Goal: Task Accomplishment & Management: Manage account settings

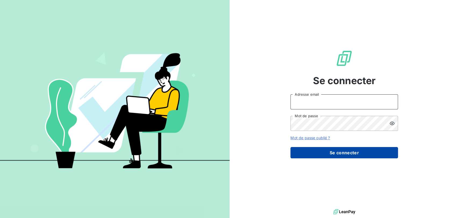
type input "[PERSON_NAME][EMAIL_ADDRESS][DOMAIN_NAME]"
click at [345, 155] on button "Se connecter" at bounding box center [344, 152] width 108 height 11
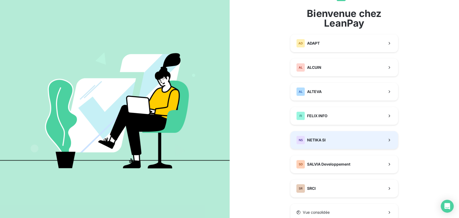
scroll to position [45, 0]
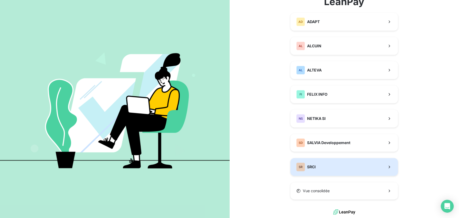
click at [324, 164] on button "SR SRCI" at bounding box center [344, 167] width 108 height 18
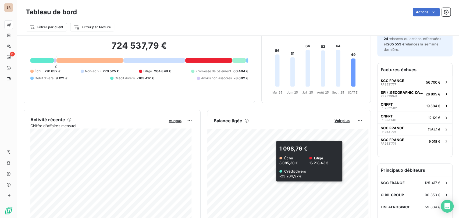
scroll to position [30, 0]
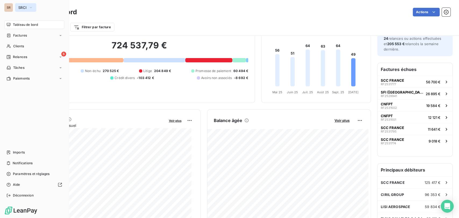
click at [21, 8] on span "SRCI" at bounding box center [22, 7] width 8 height 4
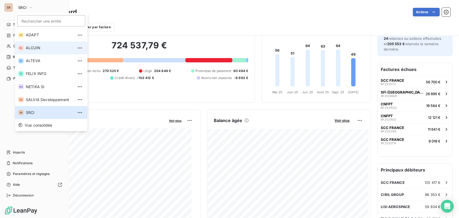
click at [35, 47] on span "ALCUIN" at bounding box center [50, 47] width 48 height 5
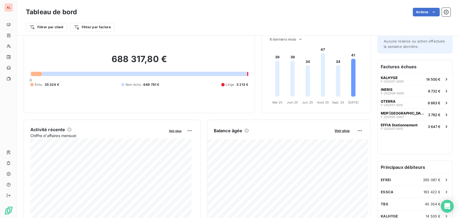
scroll to position [30, 0]
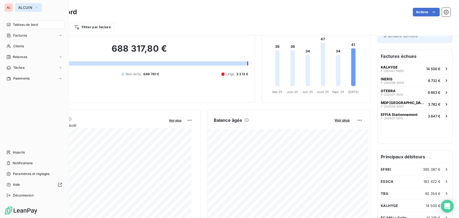
click at [34, 9] on icon "button" at bounding box center [36, 7] width 4 height 5
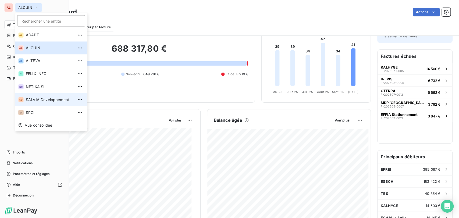
click at [34, 100] on span "SALVIA Developpement" at bounding box center [50, 99] width 48 height 5
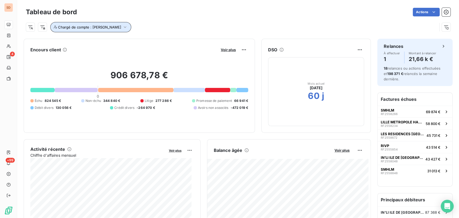
click at [122, 27] on icon "button" at bounding box center [124, 26] width 5 height 5
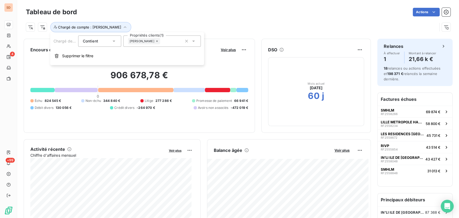
click at [194, 43] on icon at bounding box center [193, 40] width 5 height 5
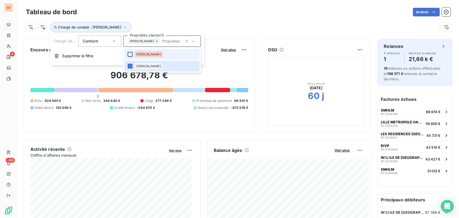
click at [131, 54] on div at bounding box center [130, 54] width 5 height 5
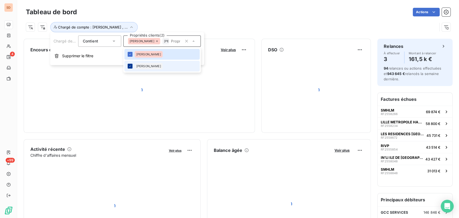
click at [129, 67] on icon at bounding box center [130, 66] width 3 height 3
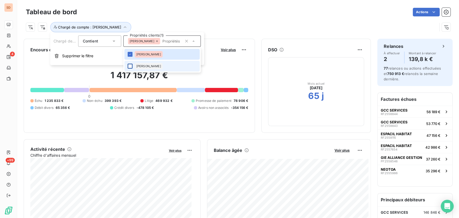
click at [131, 67] on div at bounding box center [130, 66] width 5 height 5
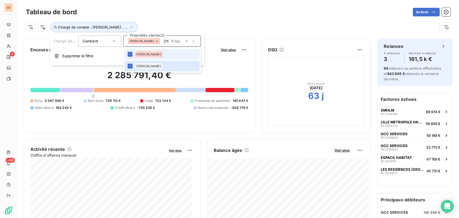
click at [131, 57] on li "[PERSON_NAME]" at bounding box center [162, 54] width 75 height 11
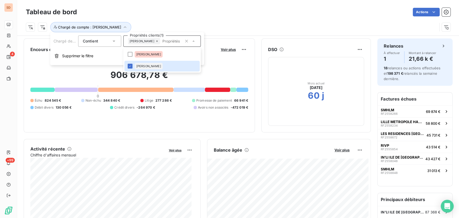
scroll to position [0, 0]
click at [131, 54] on div at bounding box center [130, 54] width 5 height 5
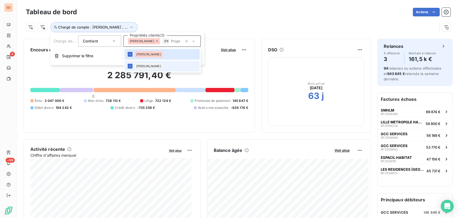
click at [130, 66] on icon at bounding box center [130, 66] width 3 height 3
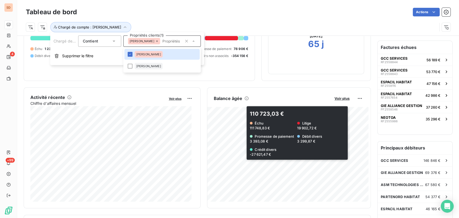
scroll to position [30, 0]
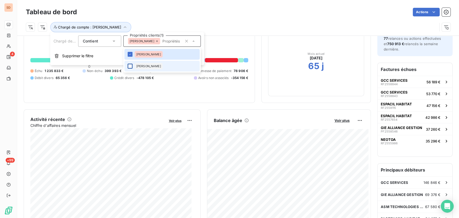
click at [129, 67] on div at bounding box center [130, 66] width 5 height 5
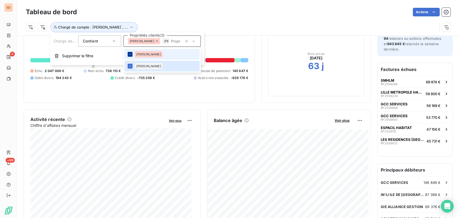
click at [130, 54] on icon at bounding box center [130, 54] width 3 height 3
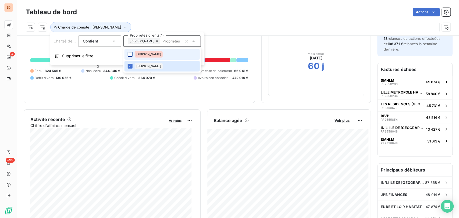
click at [130, 56] on div at bounding box center [130, 54] width 5 height 5
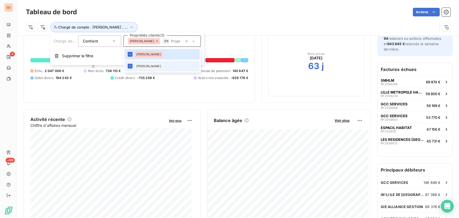
click at [131, 66] on icon at bounding box center [130, 66] width 3 height 3
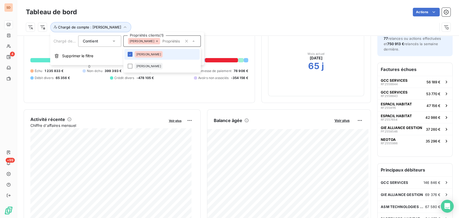
click at [130, 55] on icon at bounding box center [130, 54] width 3 height 3
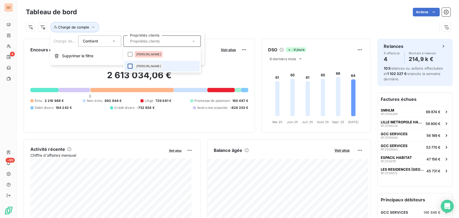
click at [130, 67] on div at bounding box center [130, 66] width 5 height 5
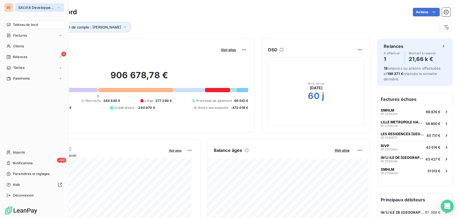
click at [59, 8] on icon "button" at bounding box center [58, 7] width 4 height 5
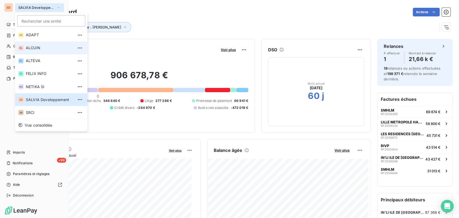
click at [38, 49] on span "ALCUIN" at bounding box center [50, 47] width 48 height 5
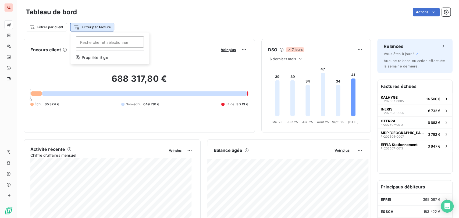
click at [88, 27] on html "AL Tableau de bord Actions Filtrer par client Filtrer par facture Rechercher et…" at bounding box center [229, 109] width 459 height 218
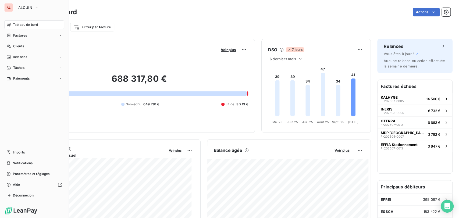
click at [12, 35] on html "AL ALCUIN Tableau de bord Factures Clients Relances Tâches Paiements Imports No…" at bounding box center [229, 109] width 459 height 218
click at [12, 35] on div "Factures" at bounding box center [16, 35] width 20 height 5
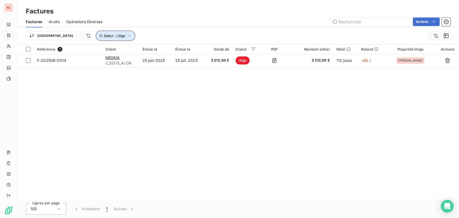
click at [126, 36] on icon "button" at bounding box center [128, 35] width 5 height 5
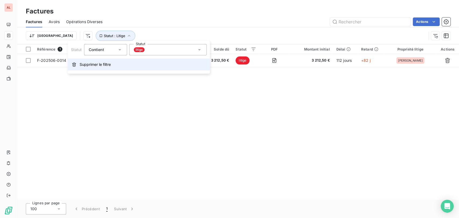
click at [95, 67] on span "Supprimer le filtre" at bounding box center [95, 64] width 31 height 5
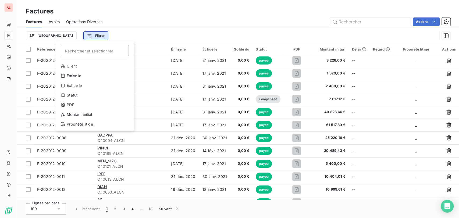
click at [76, 37] on html "AL Factures Factures Avoirs Opérations Diverses Actions Trier Filtrer Recherche…" at bounding box center [229, 109] width 459 height 218
click at [85, 112] on div "Montant initial" at bounding box center [95, 114] width 75 height 9
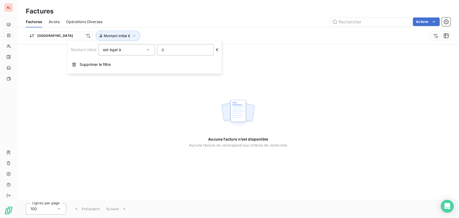
click at [174, 51] on input "0" at bounding box center [185, 49] width 56 height 11
click at [172, 51] on input "124628.06" at bounding box center [185, 49] width 56 height 11
type input "124638.06"
click at [251, 52] on div "Aucune facture n’est disponible Aucune facture ne correspond aux critères de re…" at bounding box center [238, 121] width 442 height 155
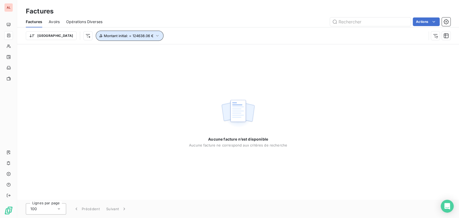
click at [155, 34] on icon "button" at bounding box center [157, 35] width 5 height 5
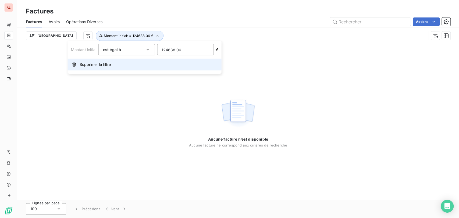
click at [98, 63] on span "Supprimer le filtre" at bounding box center [95, 64] width 31 height 5
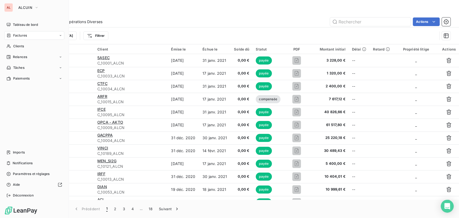
click at [26, 36] on span "Factures" at bounding box center [20, 35] width 14 height 5
click at [27, 49] on div "Factures" at bounding box center [38, 46] width 54 height 9
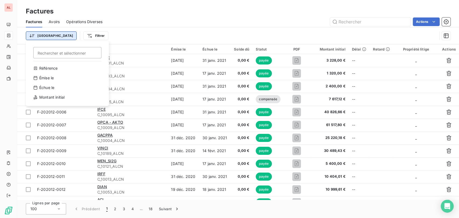
click at [39, 35] on html "AL Factures Factures Avoirs Opérations Diverses Actions Trier Rechercher et sél…" at bounding box center [229, 109] width 459 height 218
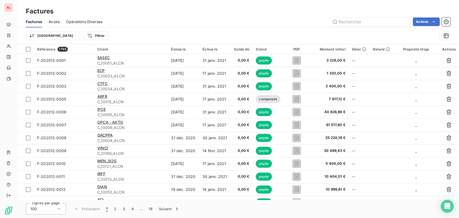
click at [102, 33] on html "AL Factures Factures Avoirs Opérations Diverses Actions Trier Filtrer Référence…" at bounding box center [229, 109] width 459 height 218
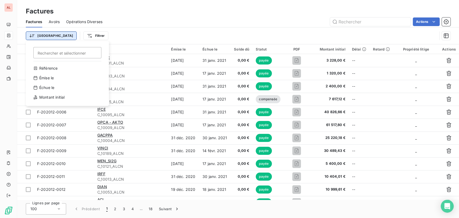
click at [38, 36] on html "AL Factures Factures Avoirs Opérations Diverses Actions Trier Rechercher et sél…" at bounding box center [229, 109] width 459 height 218
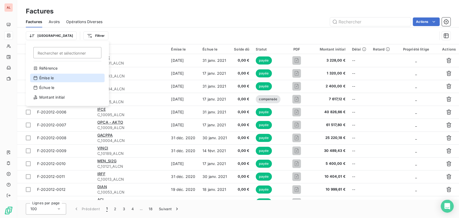
click at [45, 76] on div "Émise le" at bounding box center [67, 78] width 75 height 9
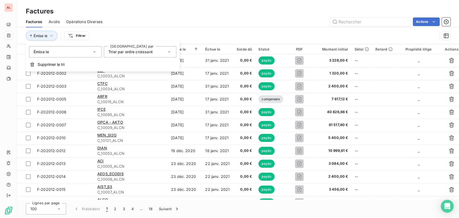
click at [168, 52] on icon at bounding box center [168, 51] width 5 height 5
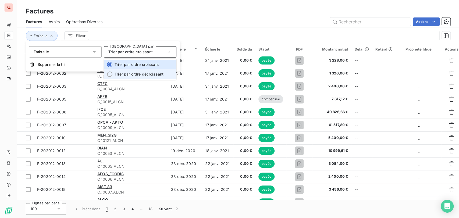
click at [109, 73] on div at bounding box center [109, 74] width 5 height 5
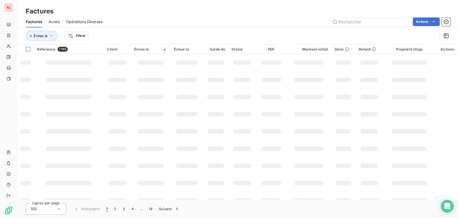
click at [147, 17] on div "Actions" at bounding box center [280, 21] width 342 height 9
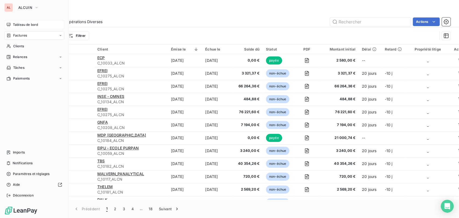
click at [12, 24] on div "Tableau de bord" at bounding box center [34, 24] width 60 height 9
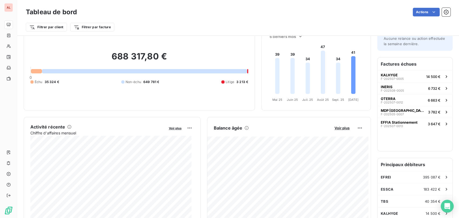
scroll to position [61, 0]
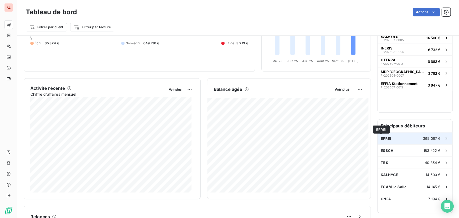
click at [382, 138] on span "EFREI" at bounding box center [386, 138] width 10 height 4
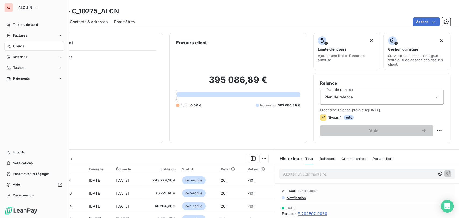
click at [13, 6] on div "AL ALCUIN" at bounding box center [34, 7] width 60 height 9
click at [22, 24] on span "Tableau de bord" at bounding box center [25, 24] width 25 height 5
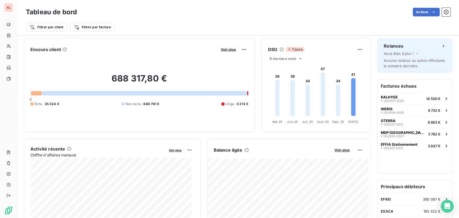
scroll to position [60, 0]
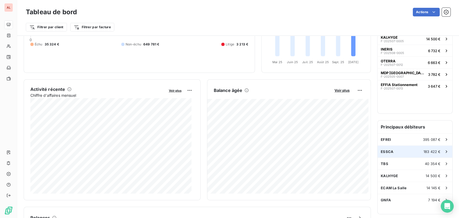
click at [381, 153] on span "ESSCA" at bounding box center [387, 152] width 13 height 4
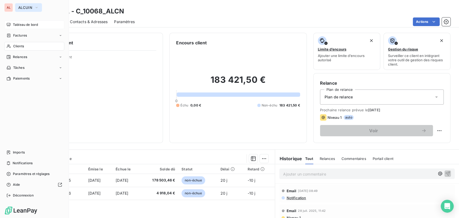
click at [16, 9] on button "ALCUIN" at bounding box center [28, 7] width 27 height 9
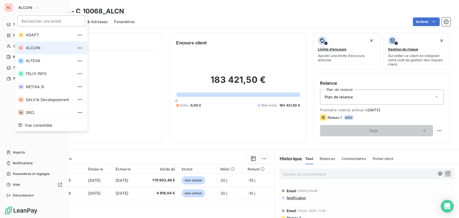
click at [28, 52] on li "AL ALCUIN" at bounding box center [51, 47] width 72 height 13
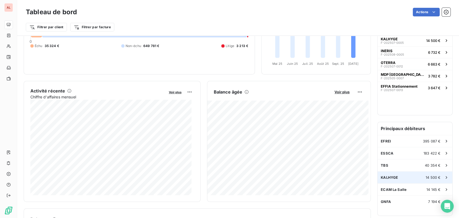
scroll to position [60, 0]
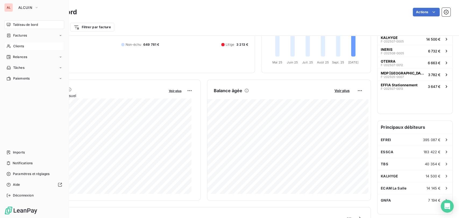
click at [15, 46] on span "Clients" at bounding box center [18, 46] width 11 height 5
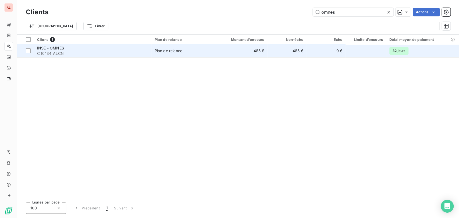
type input "omnes"
click at [56, 48] on span "INSE - OMNES" at bounding box center [50, 48] width 27 height 5
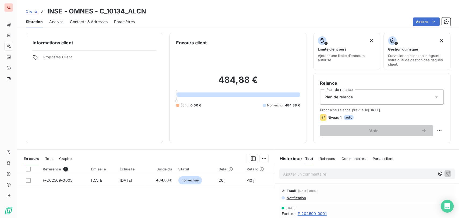
click at [287, 175] on p "Ajouter un commentaire ﻿" at bounding box center [359, 174] width 152 height 7
click at [344, 174] on span "le 14/10/25 reçu virt de 124 638.06 pour la facture F202510-0002" at bounding box center [341, 173] width 117 height 5
click at [343, 173] on span "le 14/10/25 reçu virt de 124 638.06 pour la facture F202510-0002" at bounding box center [341, 173] width 117 height 5
click at [445, 171] on icon "button" at bounding box center [447, 173] width 5 height 5
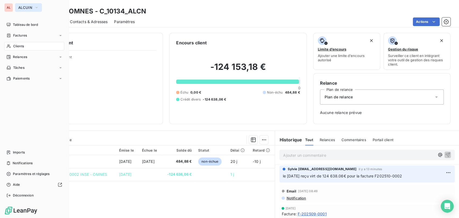
click at [36, 8] on icon "button" at bounding box center [36, 7] width 4 height 5
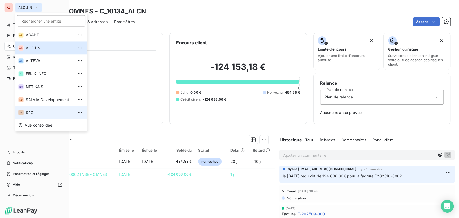
click at [35, 114] on span "SRCI" at bounding box center [50, 112] width 48 height 5
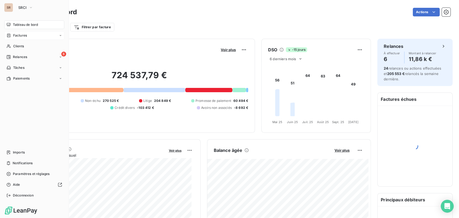
click at [18, 37] on span "Factures" at bounding box center [20, 35] width 14 height 5
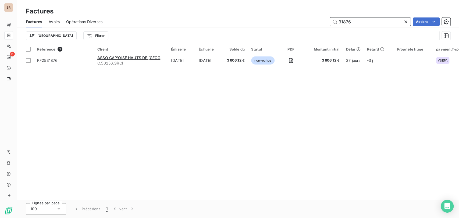
click at [372, 24] on input "31876" at bounding box center [370, 21] width 81 height 9
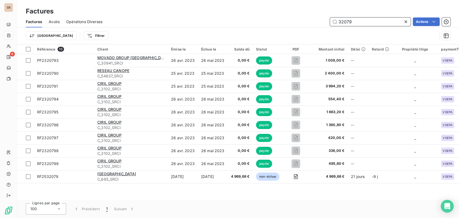
click at [365, 21] on input "32079" at bounding box center [370, 21] width 81 height 9
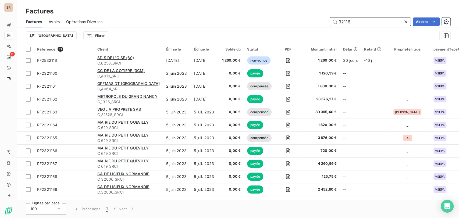
click at [359, 18] on input "32116" at bounding box center [370, 21] width 81 height 9
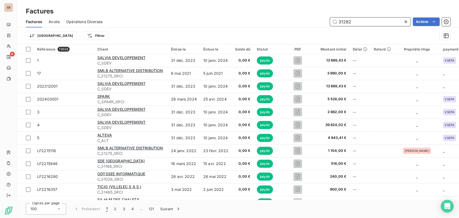
type input "31282"
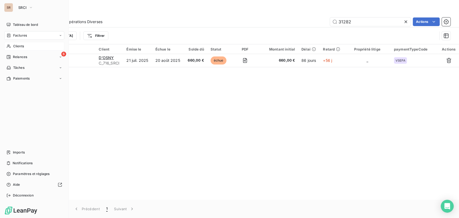
click at [16, 47] on span "Clients" at bounding box center [18, 46] width 11 height 5
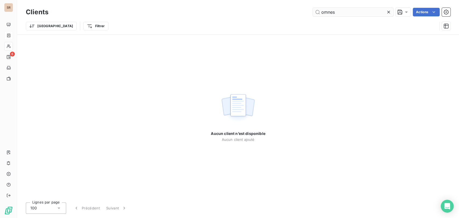
drag, startPoint x: 346, startPoint y: 13, endPoint x: 314, endPoint y: 12, distance: 32.6
click at [314, 12] on input "omnes" at bounding box center [353, 12] width 81 height 9
click at [334, 10] on input "verniole" at bounding box center [353, 12] width 81 height 9
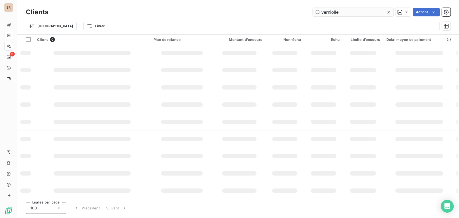
type input "verniolle"
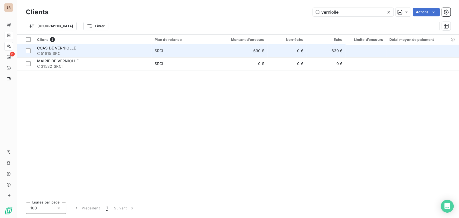
click at [56, 50] on span "CCAS DE VERNIOLLE" at bounding box center [56, 48] width 39 height 5
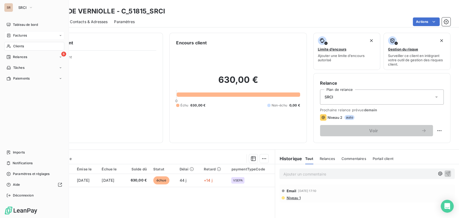
click at [14, 38] on span "Factures" at bounding box center [20, 35] width 14 height 5
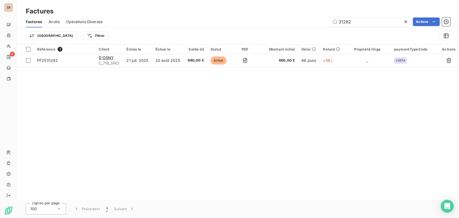
drag, startPoint x: 331, startPoint y: 26, endPoint x: 307, endPoint y: 28, distance: 24.0
click at [309, 28] on div "Factures Avoirs Opérations Diverses 31282 Actions Trier Filtrer" at bounding box center [238, 30] width 442 height 28
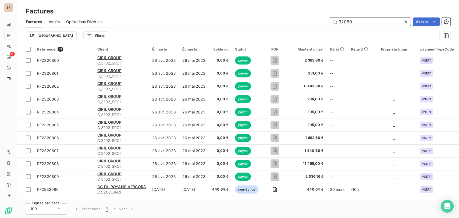
click at [356, 22] on input "32080" at bounding box center [370, 21] width 81 height 9
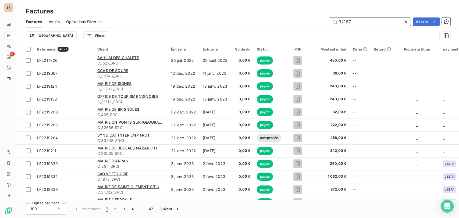
type input "32167"
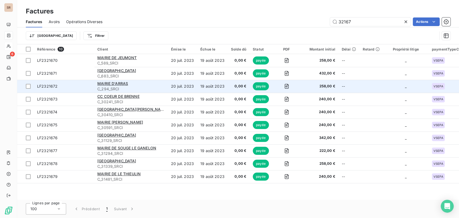
drag, startPoint x: 415, startPoint y: 84, endPoint x: 421, endPoint y: 88, distance: 7.2
click at [420, 88] on td "_" at bounding box center [405, 86] width 45 height 13
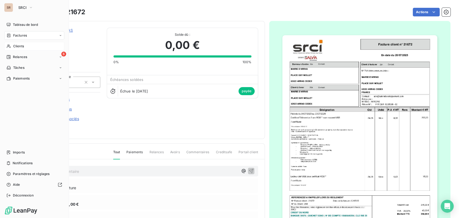
click at [27, 36] on div "Factures" at bounding box center [34, 35] width 60 height 9
click at [18, 35] on span "Factures" at bounding box center [20, 35] width 14 height 5
click at [19, 38] on div "Factures" at bounding box center [34, 35] width 60 height 9
click at [16, 35] on span "Factures" at bounding box center [20, 35] width 14 height 5
click at [22, 35] on span "Factures" at bounding box center [20, 35] width 14 height 5
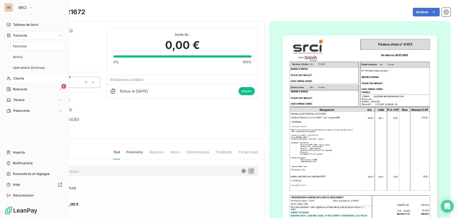
click at [23, 47] on span "Factures" at bounding box center [20, 46] width 14 height 5
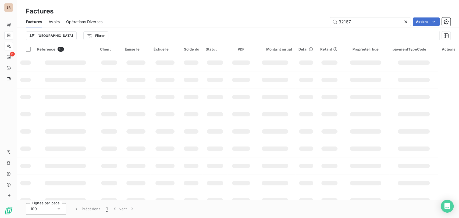
drag, startPoint x: 356, startPoint y: 22, endPoint x: 320, endPoint y: 20, distance: 36.1
click at [321, 20] on div "32167 Actions" at bounding box center [280, 21] width 342 height 9
type input "32086"
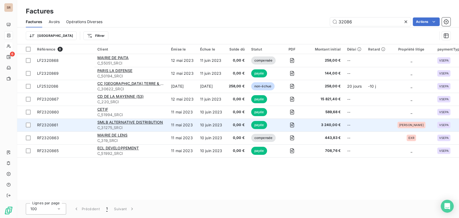
click at [263, 121] on span "payée" at bounding box center [259, 125] width 16 height 8
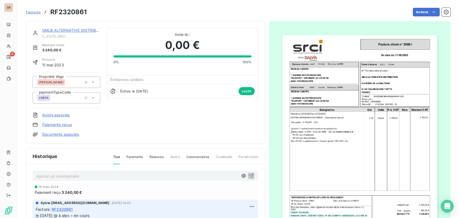
click at [288, 147] on img "button" at bounding box center [359, 144] width 155 height 219
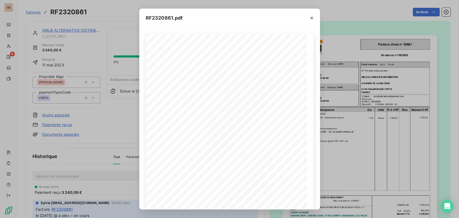
drag, startPoint x: 310, startPoint y: 17, endPoint x: 258, endPoint y: 24, distance: 52.2
click at [309, 17] on icon "button" at bounding box center [311, 17] width 5 height 5
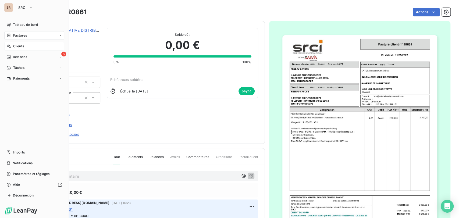
click at [21, 34] on span "Factures" at bounding box center [20, 35] width 14 height 5
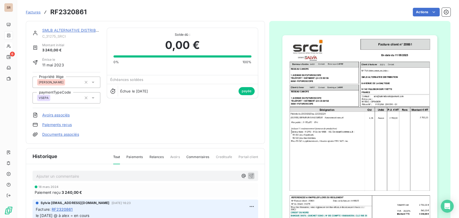
click at [260, 35] on div "SMLB ALTERNATIVE DISTRIBUTION C_31275_SRCI Montant initial 3 240,00 € Émise le …" at bounding box center [145, 82] width 239 height 123
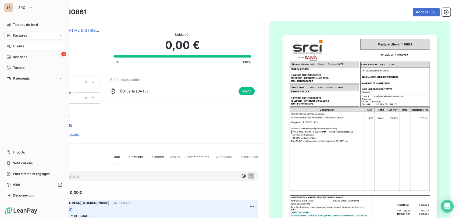
click at [20, 33] on span "Factures" at bounding box center [20, 35] width 14 height 5
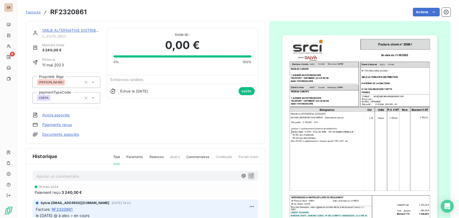
click at [93, 81] on icon at bounding box center [92, 82] width 5 height 5
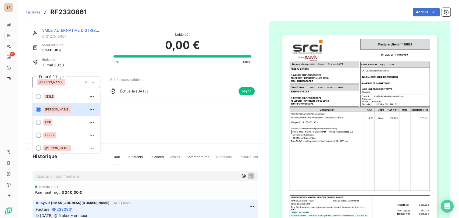
drag, startPoint x: 77, startPoint y: 76, endPoint x: 77, endPoint y: 73, distance: 3.0
click at [77, 74] on div "Propriété litige ALEXANDRA ODILE ALEXANDRA EXR FEKER LAURENT VALERIE ALICIA ALL…" at bounding box center [67, 90] width 68 height 36
drag, startPoint x: 91, startPoint y: 81, endPoint x: 91, endPoint y: 77, distance: 3.5
click at [91, 78] on div "[PERSON_NAME]" at bounding box center [67, 82] width 68 height 11
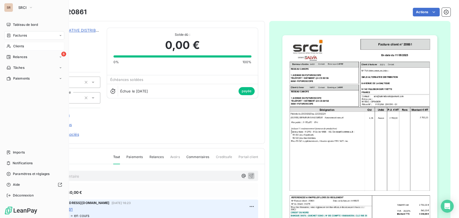
click at [21, 34] on span "Factures" at bounding box center [20, 35] width 14 height 5
click at [19, 37] on span "Factures" at bounding box center [20, 35] width 14 height 5
click at [13, 50] on div "Clients" at bounding box center [34, 46] width 60 height 9
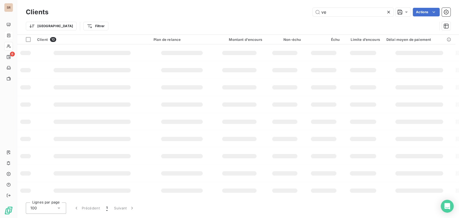
type input "v"
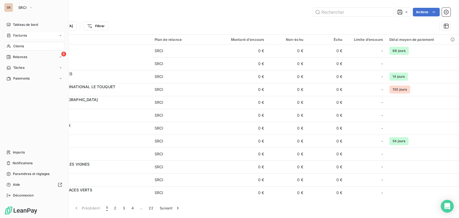
click at [11, 38] on div "Factures" at bounding box center [34, 35] width 60 height 9
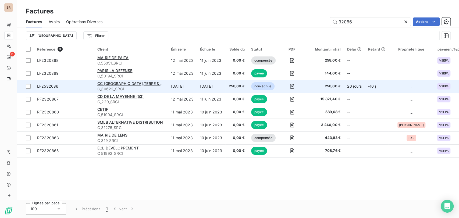
click at [52, 89] on td "LF2532086" at bounding box center [64, 86] width 60 height 13
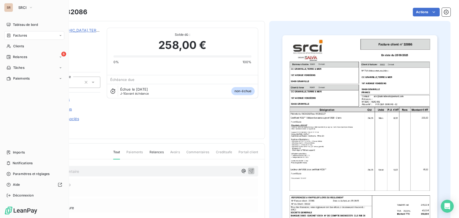
click at [13, 38] on div "Factures" at bounding box center [34, 35] width 60 height 9
click at [21, 48] on span "Factures" at bounding box center [20, 46] width 14 height 5
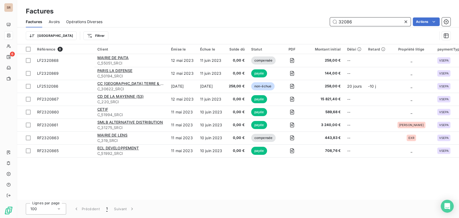
click at [359, 22] on input "32086" at bounding box center [370, 21] width 81 height 9
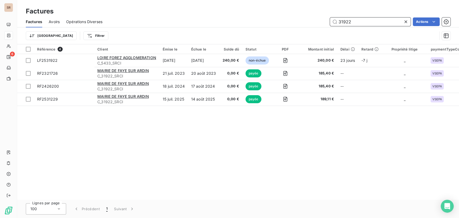
click at [356, 20] on input "31922" at bounding box center [370, 21] width 81 height 9
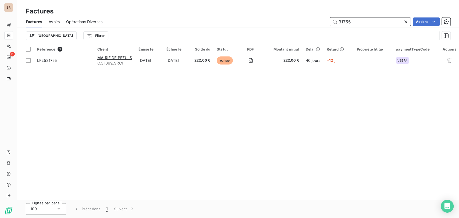
click at [359, 22] on input "31755" at bounding box center [370, 21] width 81 height 9
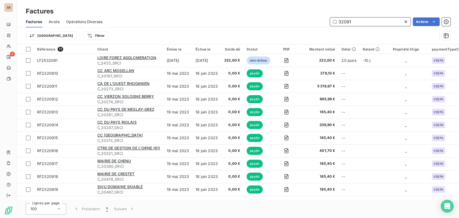
click at [359, 22] on input "32091" at bounding box center [370, 21] width 81 height 9
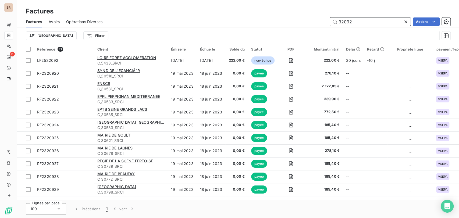
type input "32092"
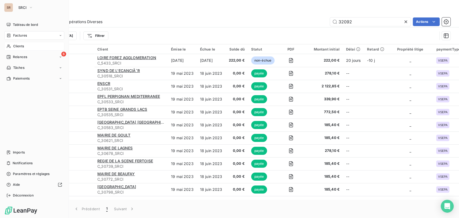
click at [15, 48] on span "Clients" at bounding box center [18, 46] width 11 height 5
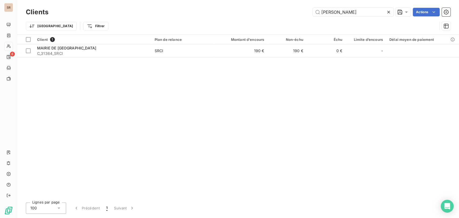
type input "jean du bois"
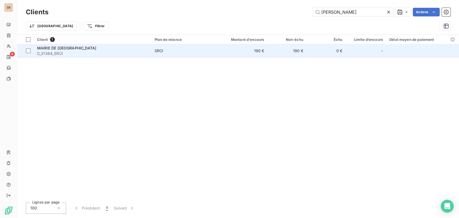
click at [54, 50] on span "MAIRIE DE SAINT JEAN DU BOIS" at bounding box center [66, 48] width 59 height 5
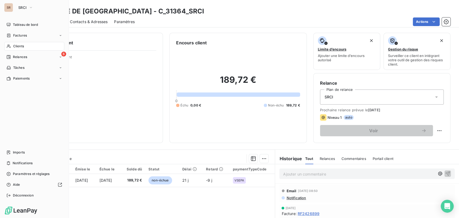
click at [16, 37] on span "Factures" at bounding box center [20, 35] width 14 height 5
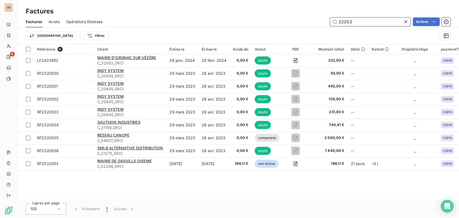
click at [361, 21] on input "32053" at bounding box center [370, 21] width 81 height 9
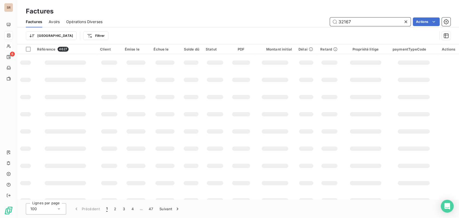
type input "32167"
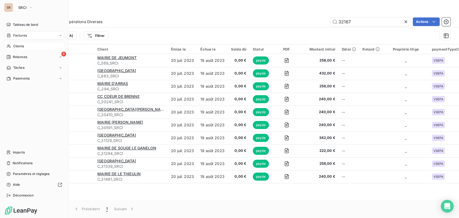
click at [10, 48] on icon at bounding box center [8, 46] width 5 height 4
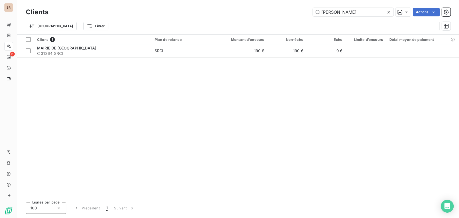
drag, startPoint x: 356, startPoint y: 10, endPoint x: 290, endPoint y: 15, distance: 65.8
click at [291, 15] on div "jean du bois Actions" at bounding box center [253, 12] width 396 height 9
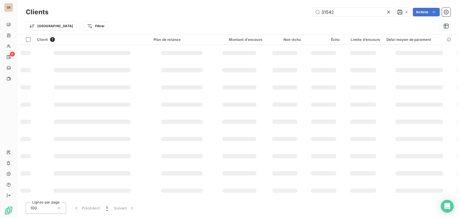
type input "31542"
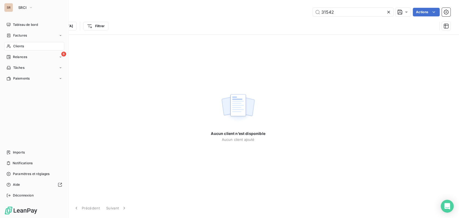
click at [13, 47] on span "Clients" at bounding box center [18, 46] width 11 height 5
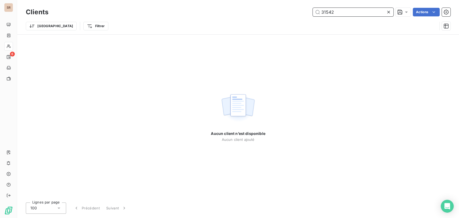
click at [336, 12] on input "31542" at bounding box center [353, 12] width 81 height 9
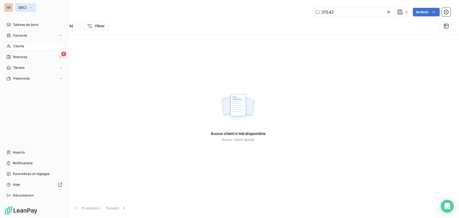
click at [30, 9] on icon "button" at bounding box center [31, 7] width 4 height 5
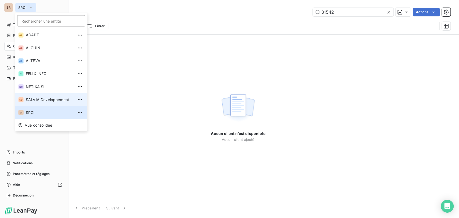
click at [30, 97] on span "SALVIA Developpement" at bounding box center [50, 99] width 48 height 5
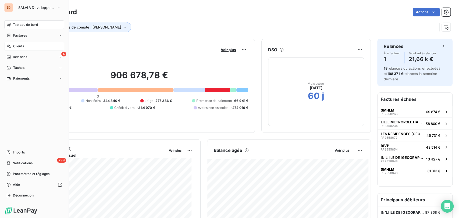
drag, startPoint x: 22, startPoint y: 46, endPoint x: 35, endPoint y: 46, distance: 13.2
click at [22, 46] on span "Clients" at bounding box center [18, 46] width 11 height 5
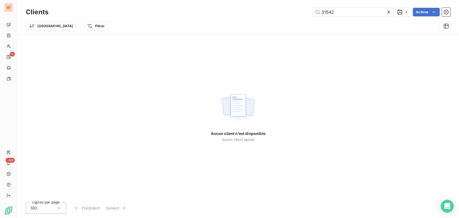
drag, startPoint x: 326, startPoint y: 11, endPoint x: 292, endPoint y: 11, distance: 34.7
click at [294, 13] on div "31542 Actions" at bounding box center [253, 12] width 396 height 9
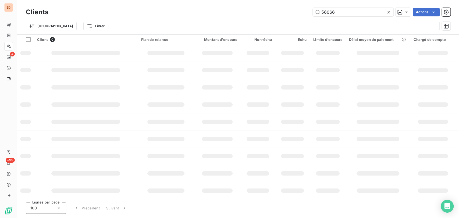
type input "56066"
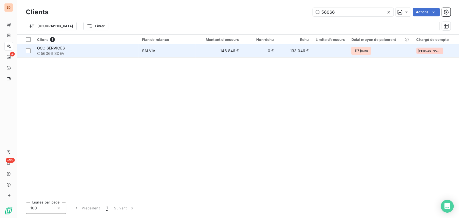
click at [54, 51] on span "C_56066_SDEV" at bounding box center [86, 53] width 98 height 5
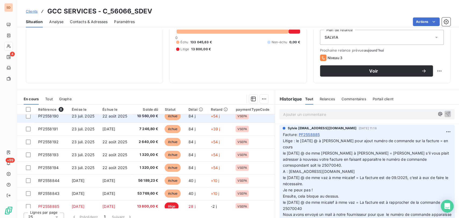
scroll to position [9, 0]
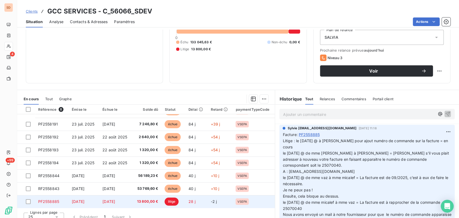
click at [42, 200] on span "PF2558885" at bounding box center [48, 201] width 21 height 5
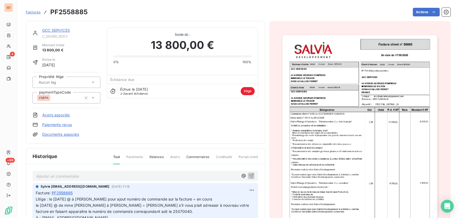
click at [59, 31] on link "GCC SERVICES" at bounding box center [56, 30] width 28 height 5
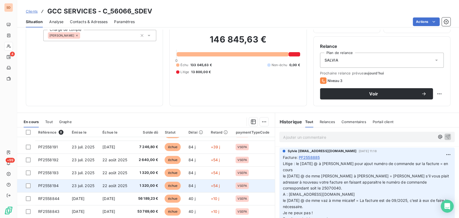
scroll to position [66, 0]
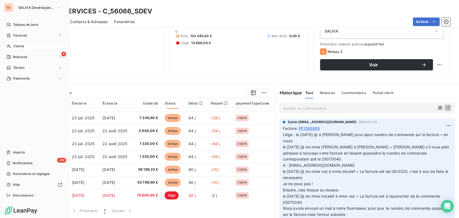
click at [15, 47] on span "Clients" at bounding box center [18, 46] width 11 height 5
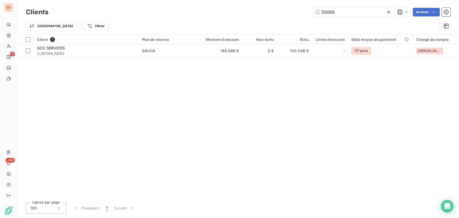
drag, startPoint x: 317, startPoint y: 13, endPoint x: 272, endPoint y: 14, distance: 45.2
click at [273, 15] on div "56066 Actions" at bounding box center [253, 12] width 396 height 9
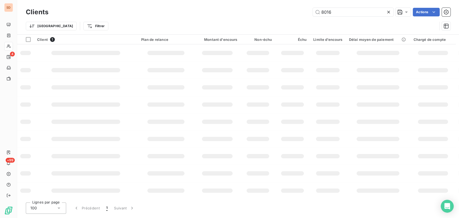
type input "8016"
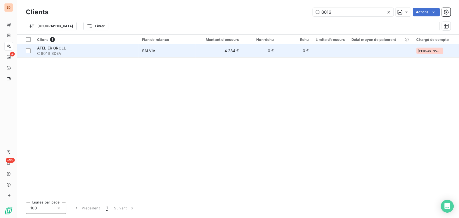
click at [55, 47] on span "ATELIER GROLL" at bounding box center [51, 48] width 29 height 5
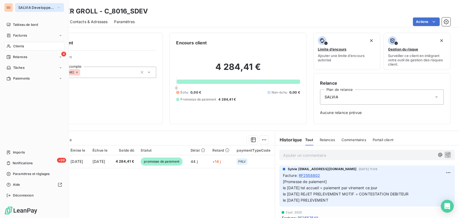
click at [60, 9] on icon "button" at bounding box center [58, 7] width 4 height 5
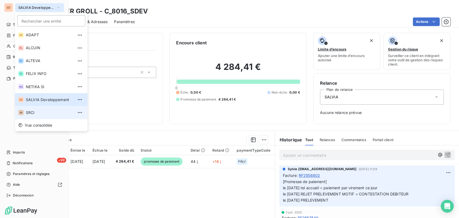
click at [31, 112] on span "SRCI" at bounding box center [50, 112] width 48 height 5
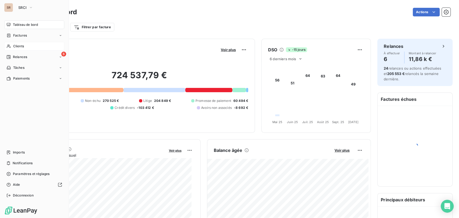
click at [18, 48] on span "Clients" at bounding box center [18, 46] width 11 height 5
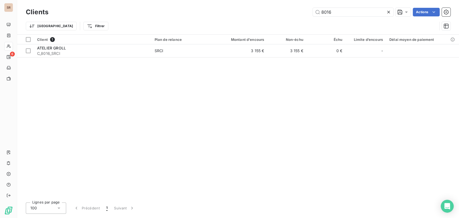
drag, startPoint x: 330, startPoint y: 12, endPoint x: 299, endPoint y: 12, distance: 30.9
click at [301, 13] on div "8016 Actions" at bounding box center [253, 12] width 396 height 9
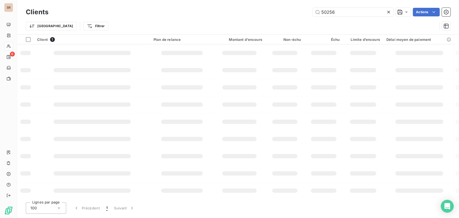
type input "50256"
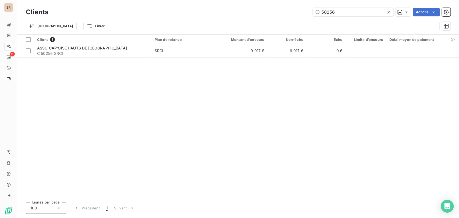
drag, startPoint x: 340, startPoint y: 10, endPoint x: 303, endPoint y: 9, distance: 36.6
click at [303, 9] on div "50256 Actions" at bounding box center [253, 12] width 396 height 9
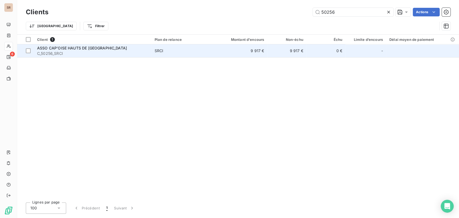
click at [57, 49] on span "ASSO CAP'OISE HAUTS DE FRANCE" at bounding box center [82, 48] width 90 height 5
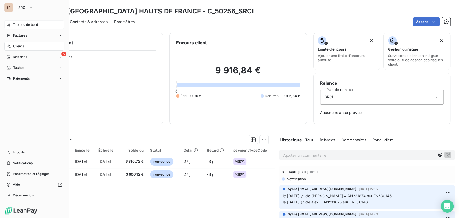
click at [15, 26] on span "Tableau de bord" at bounding box center [25, 24] width 25 height 5
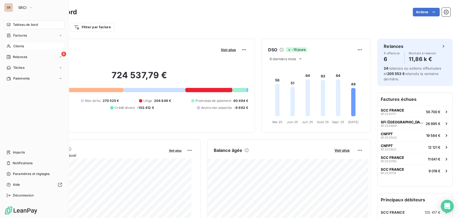
click at [12, 47] on div "Clients" at bounding box center [34, 46] width 60 height 9
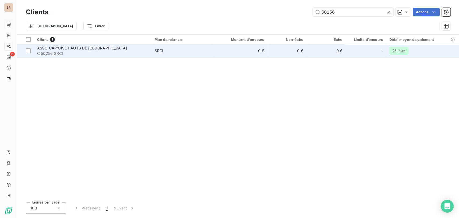
click at [52, 51] on span "C_50256_SRCI" at bounding box center [92, 53] width 111 height 5
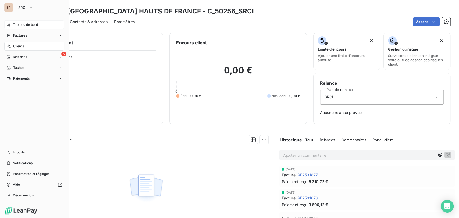
click at [11, 23] on div "Tableau de bord" at bounding box center [34, 24] width 60 height 9
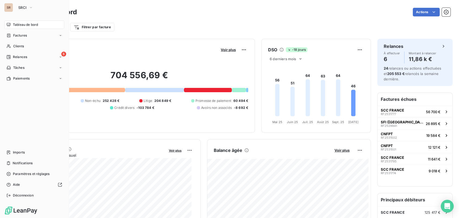
click at [17, 24] on span "Tableau de bord" at bounding box center [25, 24] width 25 height 5
click at [29, 9] on icon "button" at bounding box center [31, 7] width 4 height 5
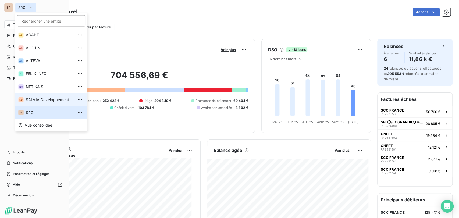
click at [33, 100] on span "SALVIA Developpement" at bounding box center [50, 99] width 48 height 5
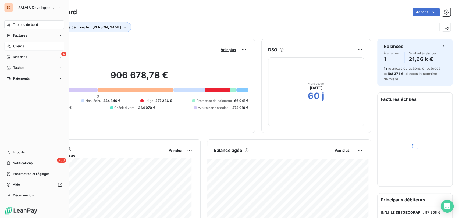
click at [16, 47] on span "Clients" at bounding box center [18, 46] width 11 height 5
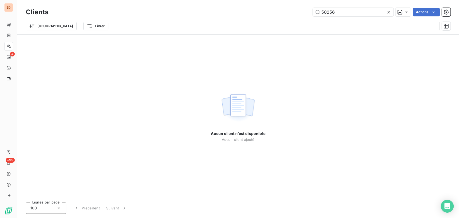
drag, startPoint x: 338, startPoint y: 10, endPoint x: 301, endPoint y: 16, distance: 37.6
click at [302, 16] on div "50256 Actions" at bounding box center [253, 12] width 396 height 9
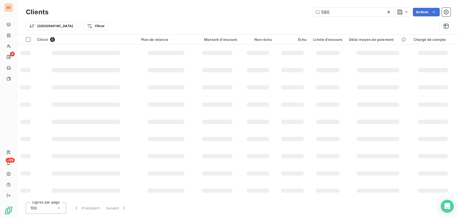
type input "5606"
type input "56066"
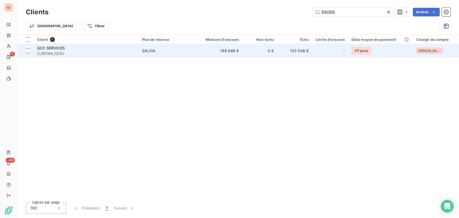
click at [55, 48] on span "GCC SERVICES" at bounding box center [51, 48] width 28 height 5
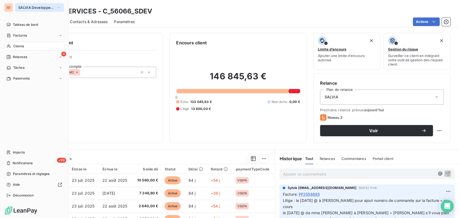
click at [58, 8] on icon "button" at bounding box center [58, 7] width 4 height 5
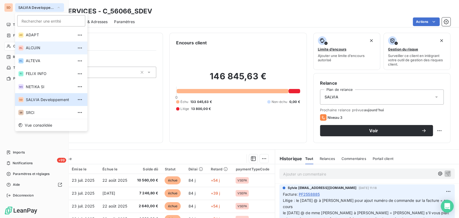
click at [27, 48] on span "ALCUIN" at bounding box center [50, 47] width 48 height 5
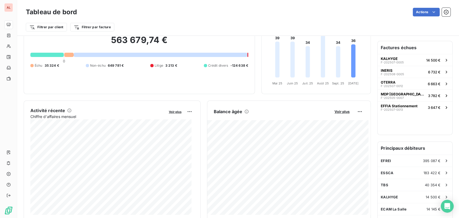
scroll to position [30, 0]
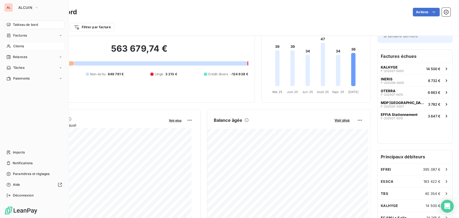
click at [16, 45] on span "Clients" at bounding box center [18, 46] width 11 height 5
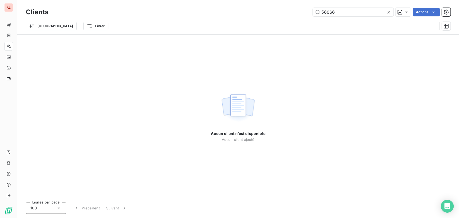
drag, startPoint x: 338, startPoint y: 13, endPoint x: 292, endPoint y: 15, distance: 46.1
click at [293, 15] on div "56066 Actions" at bounding box center [253, 12] width 396 height 9
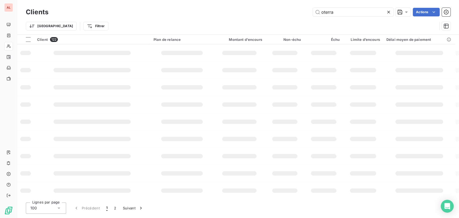
type input "oterra"
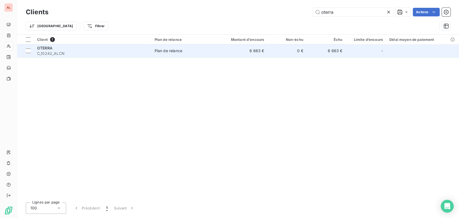
click at [45, 52] on span "C_10242_ALCN" at bounding box center [92, 53] width 111 height 5
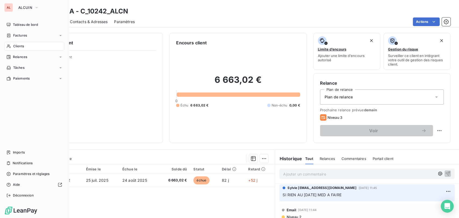
click at [12, 44] on div "Clients" at bounding box center [34, 46] width 60 height 9
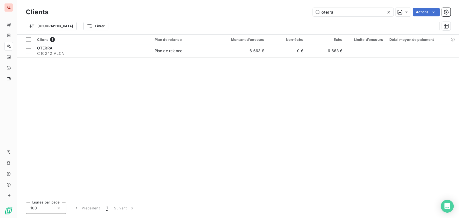
drag, startPoint x: 293, startPoint y: 15, endPoint x: 282, endPoint y: 14, distance: 11.6
click at [282, 17] on div "Clients oterra Actions" at bounding box center [238, 11] width 425 height 11
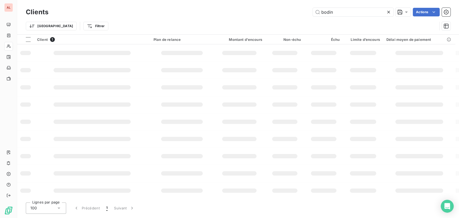
type input "bodin"
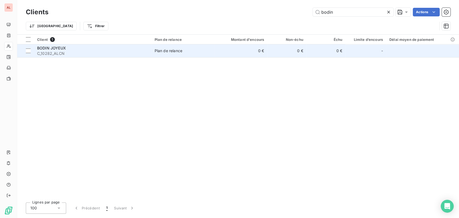
click at [45, 48] on span "BODIN JOYEUX" at bounding box center [51, 48] width 29 height 5
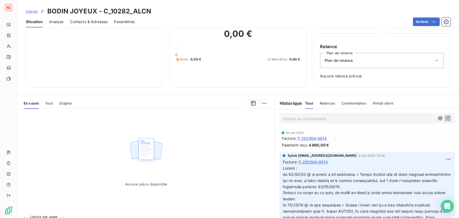
scroll to position [38, 0]
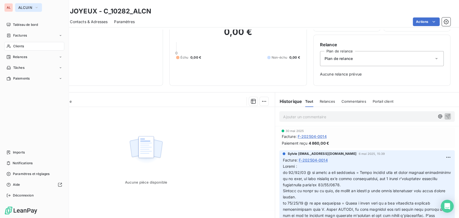
click at [33, 8] on button "ALCUIN" at bounding box center [28, 7] width 27 height 9
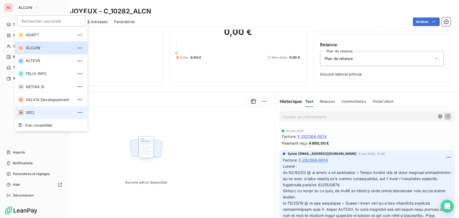
click at [31, 113] on span "SRCI" at bounding box center [50, 112] width 48 height 5
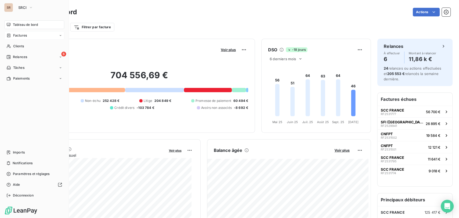
click at [12, 34] on div "Factures" at bounding box center [16, 35] width 20 height 5
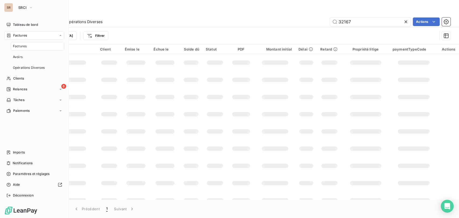
click at [28, 46] on div "Factures" at bounding box center [38, 46] width 54 height 9
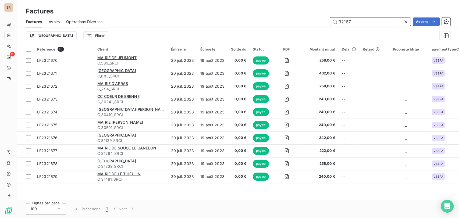
drag, startPoint x: 339, startPoint y: 24, endPoint x: 326, endPoint y: 24, distance: 12.9
click at [326, 24] on div "32167 Actions" at bounding box center [280, 21] width 342 height 9
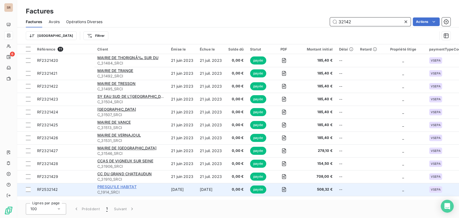
type input "32142"
click at [110, 187] on span "PRESQU'ILE HABITAT" at bounding box center [116, 187] width 39 height 5
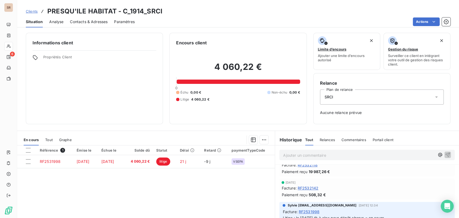
scroll to position [60, 0]
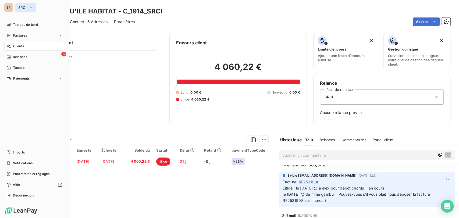
click at [33, 7] on icon "button" at bounding box center [31, 7] width 4 height 5
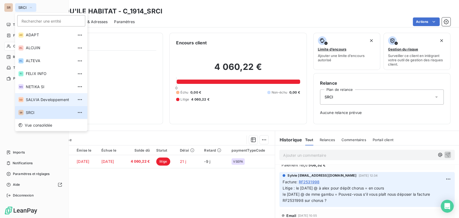
click at [33, 97] on span "SALVIA Developpement" at bounding box center [50, 99] width 48 height 5
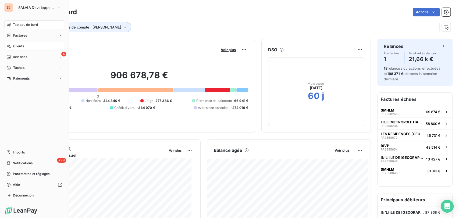
click at [18, 48] on span "Clients" at bounding box center [18, 46] width 11 height 5
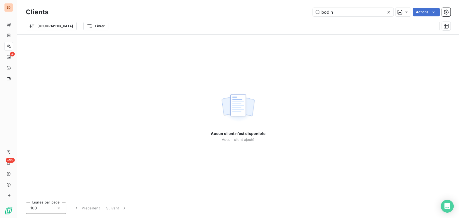
drag, startPoint x: 337, startPoint y: 11, endPoint x: 296, endPoint y: 9, distance: 41.2
click at [300, 11] on div "bodin Actions" at bounding box center [253, 12] width 396 height 9
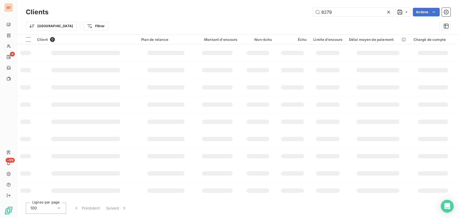
type input "8279"
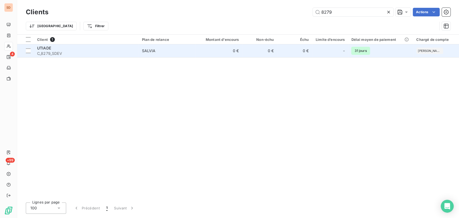
click at [48, 54] on span "C_8279_SDEV" at bounding box center [86, 53] width 98 height 5
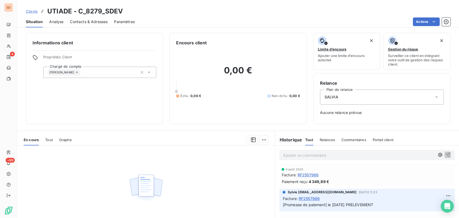
click at [292, 154] on p "Ajouter un commentaire ﻿" at bounding box center [359, 155] width 152 height 7
click at [334, 155] on p "le [DATE] @ de nicolas =" at bounding box center [359, 155] width 152 height 6
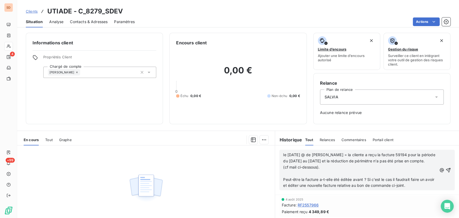
click at [285, 177] on p "﻿" at bounding box center [360, 174] width 154 height 6
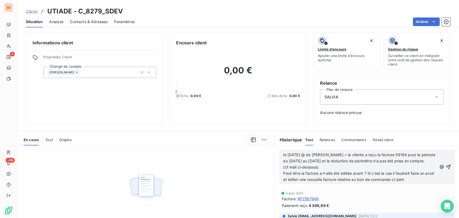
click at [283, 154] on span "le [DATE] @ de [PERSON_NAME] = la cliente a reçu la facture 59194 pour la pério…" at bounding box center [359, 158] width 153 height 11
click at [283, 156] on p "le [DATE] @ de [PERSON_NAME] = la cliente a reçu la facture 59194 pour la pério…" at bounding box center [360, 158] width 154 height 12
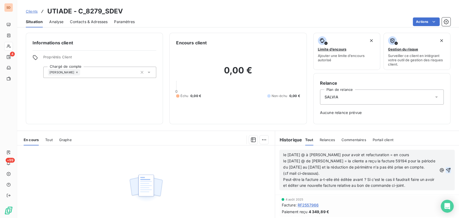
click at [446, 172] on icon "button" at bounding box center [448, 170] width 5 height 5
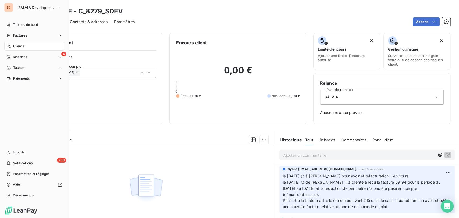
click at [17, 45] on span "Clients" at bounding box center [18, 46] width 11 height 5
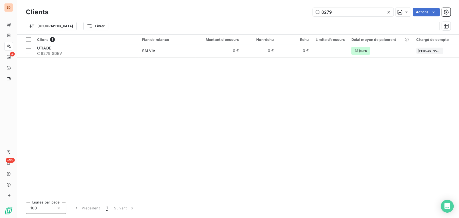
drag, startPoint x: 337, startPoint y: 11, endPoint x: 290, endPoint y: 9, distance: 47.4
click at [292, 13] on div "8279 Actions" at bounding box center [253, 12] width 396 height 9
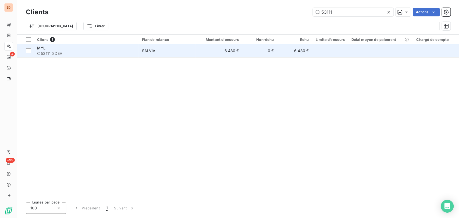
type input "53111"
click at [45, 51] on span "C_53111_SDEV" at bounding box center [86, 53] width 98 height 5
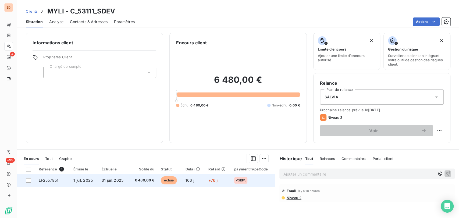
click at [48, 181] on span "LF2557851" at bounding box center [49, 180] width 20 height 5
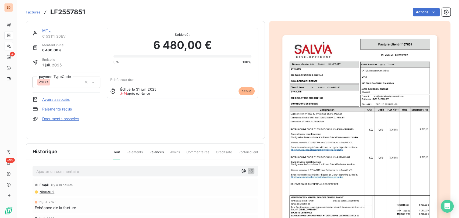
click at [49, 171] on p "Ajouter un commentaire ﻿" at bounding box center [137, 171] width 202 height 7
click at [96, 168] on p "le [DATE] @ de mme peulet =" at bounding box center [137, 171] width 202 height 6
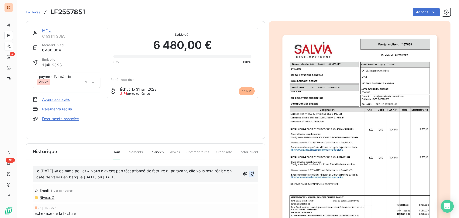
click at [250, 172] on icon "button" at bounding box center [252, 174] width 5 height 5
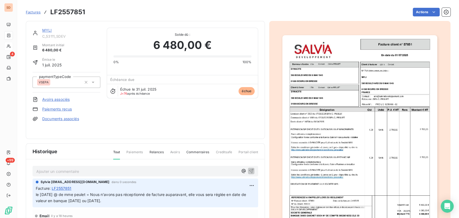
click at [45, 31] on link "MYLI" at bounding box center [47, 30] width 10 height 5
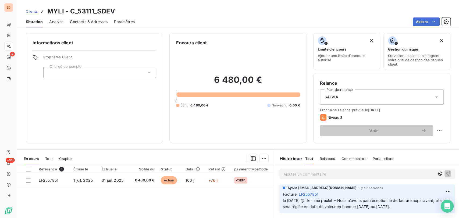
click at [85, 20] on span "Contacts & Adresses" at bounding box center [89, 21] width 38 height 5
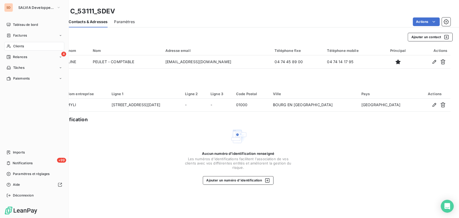
click at [15, 34] on span "Factures" at bounding box center [20, 35] width 14 height 5
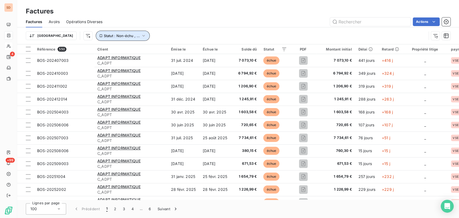
click at [141, 37] on icon "button" at bounding box center [143, 35] width 5 height 5
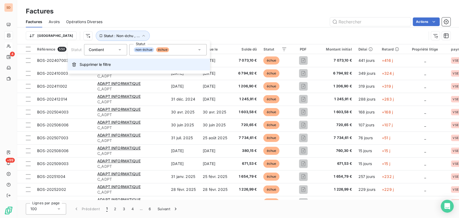
click at [95, 64] on span "Supprimer le filtre" at bounding box center [95, 64] width 31 height 5
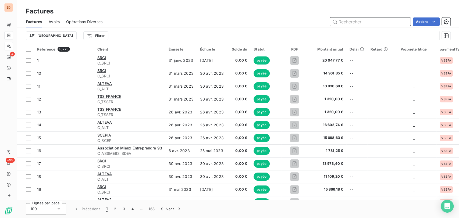
click at [361, 20] on input "text" at bounding box center [370, 21] width 81 height 9
type input "31424"
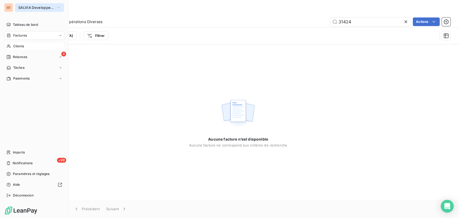
click at [59, 6] on icon "button" at bounding box center [58, 7] width 4 height 5
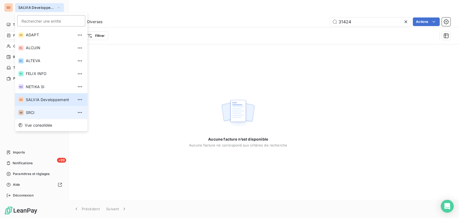
click at [37, 116] on li "SR SRCI" at bounding box center [51, 112] width 72 height 13
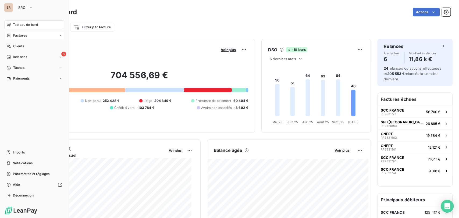
click at [19, 37] on span "Factures" at bounding box center [20, 35] width 14 height 5
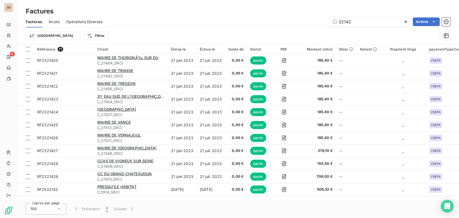
drag, startPoint x: 353, startPoint y: 22, endPoint x: 319, endPoint y: 21, distance: 33.9
click at [324, 23] on div "32142 Actions" at bounding box center [280, 21] width 342 height 9
type input "31424"
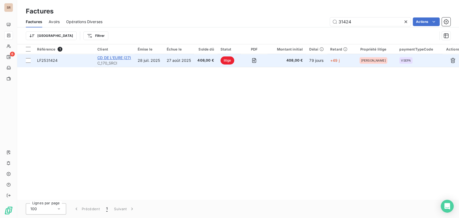
click at [108, 59] on span "CD DE L'EURE (27)" at bounding box center [114, 57] width 34 height 5
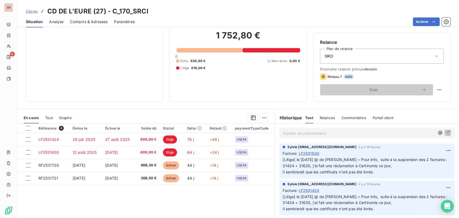
scroll to position [66, 0]
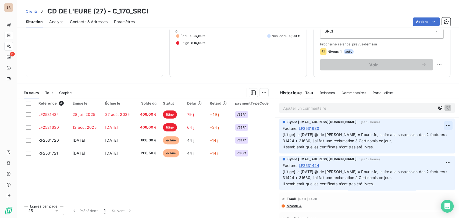
click at [438, 127] on html "SR 6 Clients CD DE L'EURE (27) - C_170_SRCI Situation Analyse Contacts & Adress…" at bounding box center [229, 109] width 459 height 218
click at [427, 138] on div "Editer" at bounding box center [426, 137] width 30 height 9
click at [294, 134] on span "[Litige] le [DATE] @ de [PERSON_NAME] = Pour info, suite à la suspension des 2 …" at bounding box center [364, 140] width 163 height 17
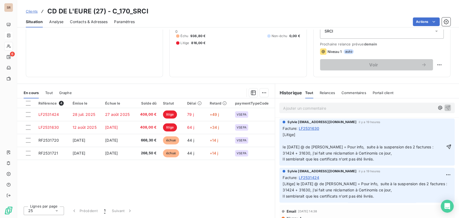
click at [284, 140] on p "[Litige] le [DATE] @ de [PERSON_NAME] = Pour info, suite à la suspension des 2 …" at bounding box center [364, 147] width 162 height 31
click at [353, 140] on p "[Litige] le [DATE] @ de [PERSON_NAME] à mme faict = le [DATE] @ de [PERSON_NAME…" at bounding box center [364, 147] width 162 height 31
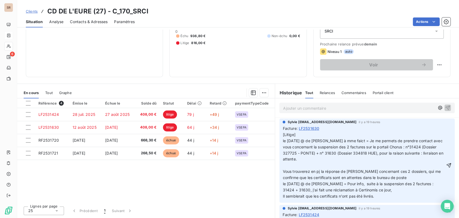
click at [285, 166] on p "﻿" at bounding box center [364, 165] width 162 height 6
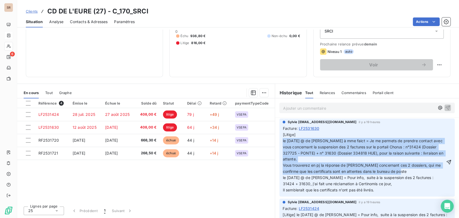
drag, startPoint x: 407, startPoint y: 171, endPoint x: 277, endPoint y: 141, distance: 133.2
click at [279, 141] on div "Sylvie [EMAIL_ADDRESS][DOMAIN_NAME] il y a 19 heures Facture : LF2531630 [Litig…" at bounding box center [366, 158] width 175 height 78
copy div "le [DATE] @ de [PERSON_NAME] à mme faict = Je me permets de prendre contact ave…"
drag, startPoint x: 441, startPoint y: 162, endPoint x: 440, endPoint y: 183, distance: 21.5
click at [447, 163] on icon "button" at bounding box center [449, 162] width 5 height 5
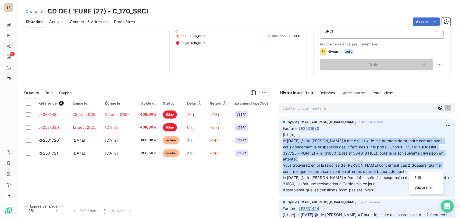
click at [440, 198] on html "SR 6 Clients CD DE L'EURE (27) - C_170_SRCI Situation Analyse Contacts & Adress…" at bounding box center [229, 109] width 459 height 218
drag, startPoint x: 420, startPoint y: 177, endPoint x: 394, endPoint y: 186, distance: 27.6
click at [419, 177] on div "Editer" at bounding box center [426, 177] width 30 height 9
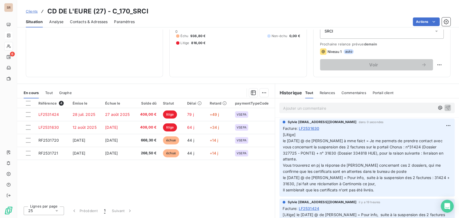
click at [294, 212] on span "[Litige] le [DATE] @ de [PERSON_NAME] = Pour info, suite à la suspension des 2 …" at bounding box center [364, 220] width 163 height 17
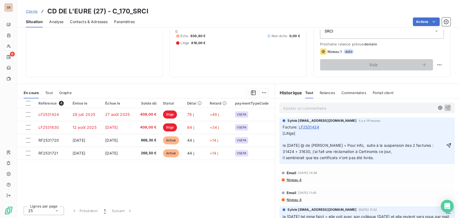
scroll to position [71, 0]
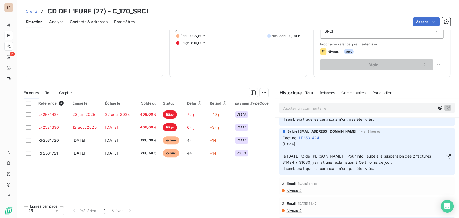
click at [283, 143] on p "[Litige] le [DATE] @ de [PERSON_NAME] = Pour info, suite à la suspension des 2 …" at bounding box center [364, 156] width 162 height 31
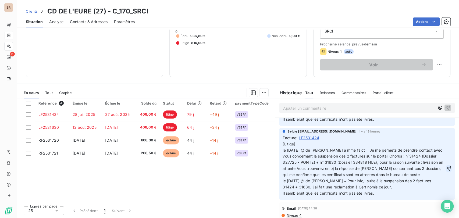
click at [447, 166] on icon "button" at bounding box center [449, 168] width 5 height 5
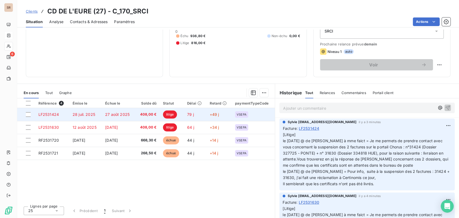
click at [48, 115] on span "LF2531424" at bounding box center [48, 114] width 20 height 5
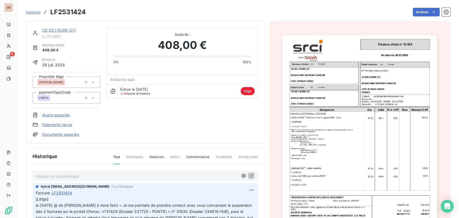
click at [59, 136] on link "Documents associés" at bounding box center [60, 134] width 37 height 5
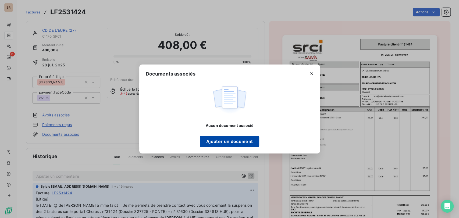
click at [225, 140] on button "Ajouter un document" at bounding box center [229, 141] width 59 height 11
click at [208, 142] on button "Ajouter un document" at bounding box center [229, 141] width 59 height 11
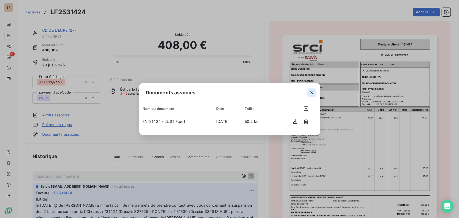
click at [311, 91] on icon "button" at bounding box center [311, 92] width 5 height 5
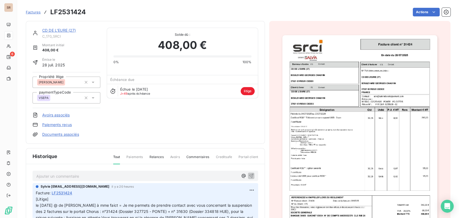
click at [68, 30] on link "CD DE L'EURE (27)" at bounding box center [59, 30] width 34 height 5
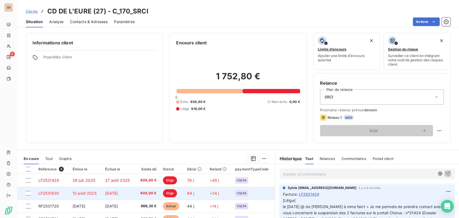
click at [51, 192] on span "LF2531630" at bounding box center [48, 193] width 20 height 5
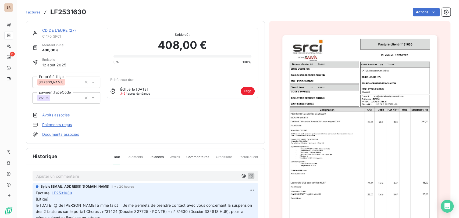
click at [58, 133] on link "Documents associés" at bounding box center [60, 134] width 37 height 5
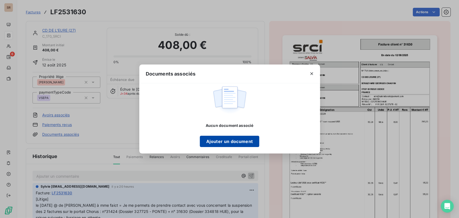
click at [213, 138] on button "Ajouter un document" at bounding box center [229, 141] width 59 height 11
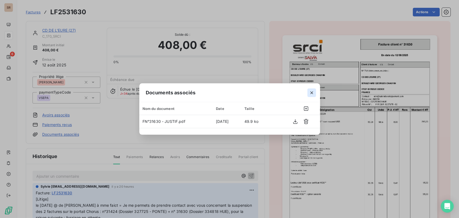
click at [310, 92] on icon "button" at bounding box center [311, 92] width 3 height 3
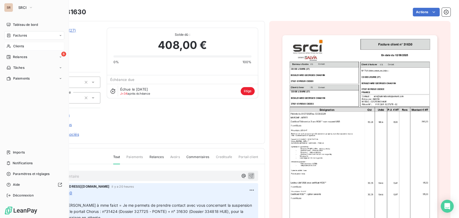
click at [15, 47] on span "Clients" at bounding box center [18, 46] width 11 height 5
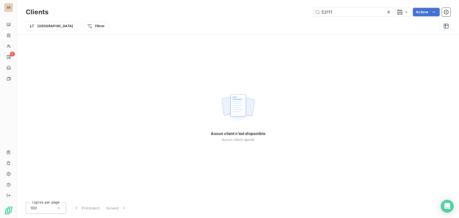
drag, startPoint x: 328, startPoint y: 12, endPoint x: 273, endPoint y: 13, distance: 54.6
click at [273, 13] on div "53111 Actions" at bounding box center [253, 12] width 396 height 9
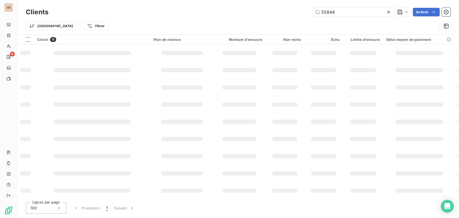
type input "55844"
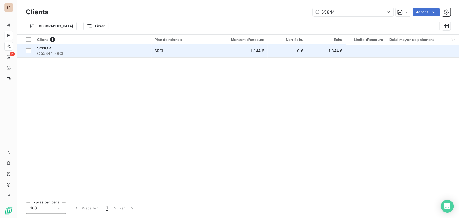
click at [39, 50] on div "SYNOV" at bounding box center [92, 47] width 111 height 5
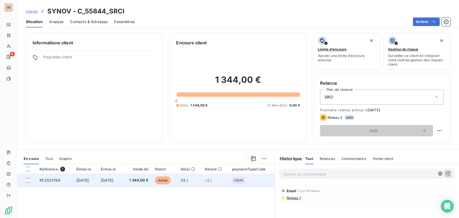
click at [48, 180] on span "RF2531799" at bounding box center [50, 180] width 20 height 5
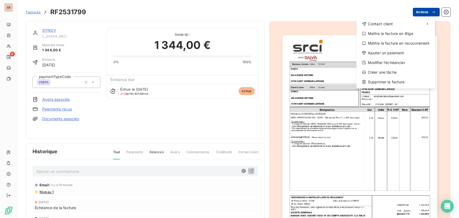
click at [417, 10] on html "SR 6 Factures RF2531799 Actions Contact client Mettre la facture en litige Mett…" at bounding box center [229, 109] width 459 height 218
click at [405, 36] on div "Mettre la facture en litige" at bounding box center [396, 33] width 74 height 9
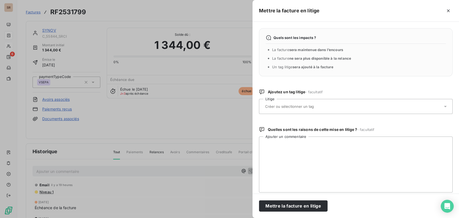
click at [443, 107] on icon at bounding box center [445, 106] width 5 height 5
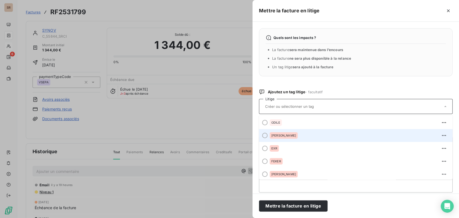
click at [267, 135] on div at bounding box center [264, 135] width 5 height 5
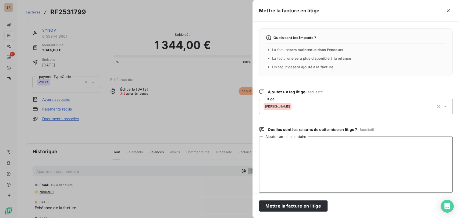
click at [282, 163] on textarea "Ajouter un commentaire" at bounding box center [356, 165] width 194 height 56
click at [325, 152] on textarea "le [DATE] @ à alex FN°31799 = pour avoir et refacgt au nom de constructions ele…" at bounding box center [356, 165] width 194 height 56
paste textarea "Veuillez noter que nous avons demandé via le message ci-joint la modification d…"
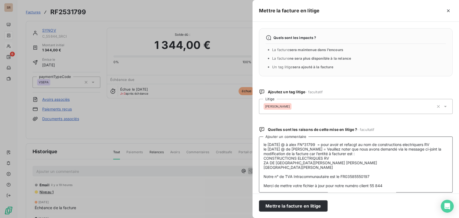
scroll to position [23, 0]
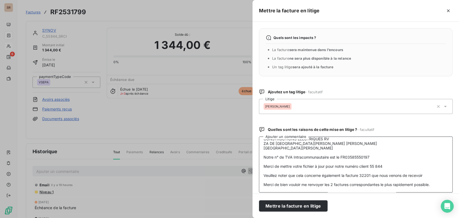
click at [268, 181] on textarea "le [DATE] @ à alex FN°31799 = pour avoir et refacgt au nom de constructions ele…" at bounding box center [356, 165] width 194 height 56
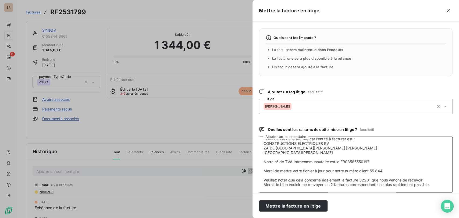
scroll to position [19, 0]
click at [267, 174] on textarea "le [DATE] @ à alex FN°31799 = pour avoir et refacgt au nom de constructions ele…" at bounding box center [356, 165] width 194 height 56
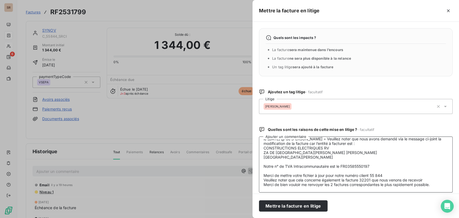
click at [266, 169] on textarea "le [DATE] @ à alex FN°31799 = pour avoir et refacgt au nom de constructions ele…" at bounding box center [356, 165] width 194 height 56
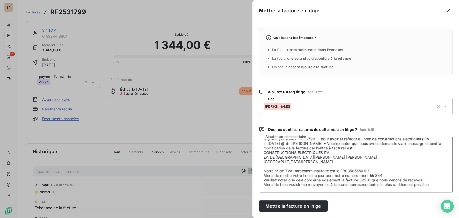
click at [265, 166] on textarea "le [DATE] @ à alex FN°31799 = pour avoir et refacgt au nom de constructions ele…" at bounding box center [356, 165] width 194 height 56
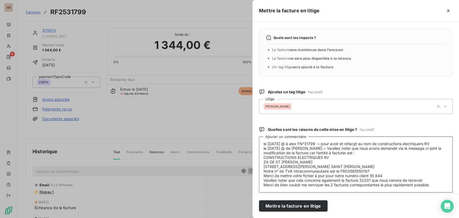
scroll to position [0, 0]
click at [357, 144] on textarea "le [DATE] @ à alex FN°31799 = pour avoir et refacgt au nom de constructions ele…" at bounding box center [356, 165] width 194 height 56
type textarea "le [DATE] @ à alex FN°31799 = pour avoir et refact au nom de constructions élec…"
click at [315, 206] on button "Mettre la facture en litige" at bounding box center [293, 205] width 69 height 11
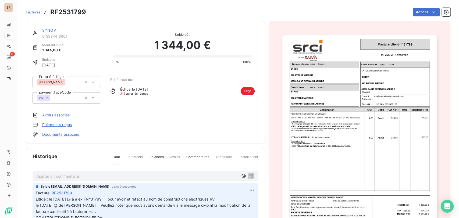
click at [49, 31] on link "SYNOV" at bounding box center [49, 30] width 14 height 5
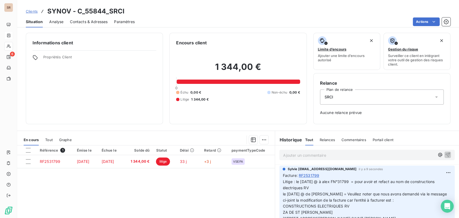
click at [293, 152] on p "Ajouter un commentaire ﻿" at bounding box center [359, 155] width 152 height 7
click at [445, 154] on icon "button" at bounding box center [447, 154] width 5 height 5
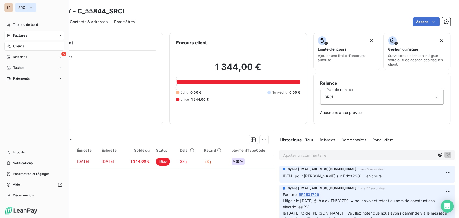
click at [31, 6] on icon "button" at bounding box center [31, 7] width 4 height 5
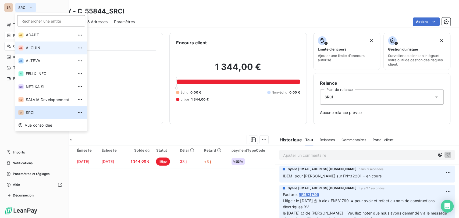
click at [32, 49] on span "ALCUIN" at bounding box center [50, 47] width 48 height 5
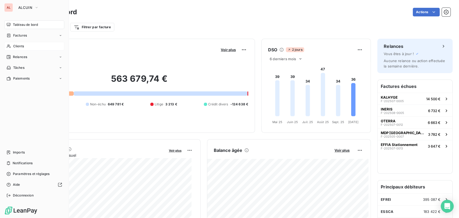
click at [19, 45] on span "Clients" at bounding box center [18, 46] width 11 height 5
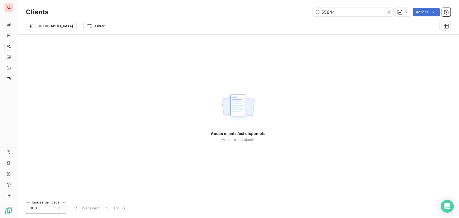
drag, startPoint x: 344, startPoint y: 13, endPoint x: 288, endPoint y: 16, distance: 56.0
click at [288, 16] on div "55844 Actions" at bounding box center [253, 12] width 396 height 9
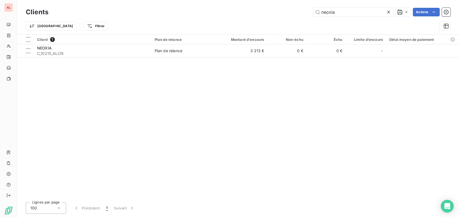
type input "neoxia"
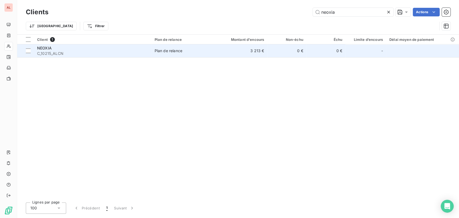
click at [46, 50] on div "NEOXIA" at bounding box center [92, 47] width 111 height 5
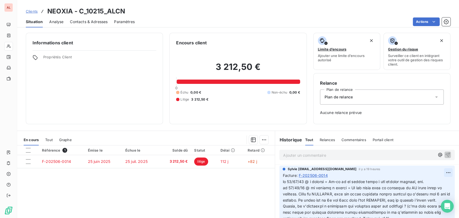
click at [439, 173] on html "AL Clients NEOXIA - C_10215_ALCN Situation Analyse Contacts & Adresses Paramètr…" at bounding box center [229, 109] width 459 height 218
click at [418, 185] on div "Editer" at bounding box center [426, 184] width 30 height 9
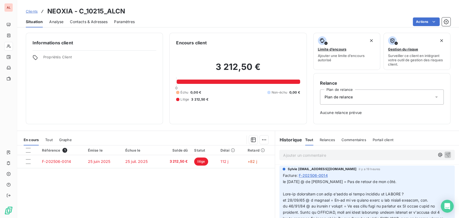
click at [285, 191] on p "﻿" at bounding box center [364, 188] width 162 height 6
click at [283, 185] on p "le [DATE] @ de [PERSON_NAME] = Pas de retour de mon côté." at bounding box center [364, 182] width 162 height 6
click at [335, 188] on p "le [DATE] @ de [PERSON_NAME] = le [DATE] @ de [PERSON_NAME] = Pas de retour de …" at bounding box center [364, 185] width 162 height 12
click at [283, 183] on p "le [DATE] @ de [PERSON_NAME] = Effectivement, nous n'avons pas eu de paiement d…" at bounding box center [364, 188] width 162 height 19
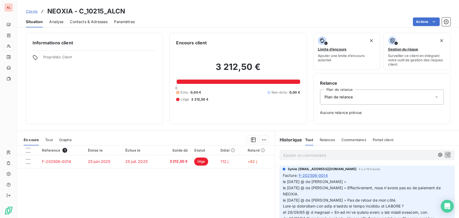
click at [336, 190] on p "le [DATE] @ de [PERSON_NAME] = le [DATE] @ de [PERSON_NAME] = Effectivement, no…" at bounding box center [364, 191] width 162 height 25
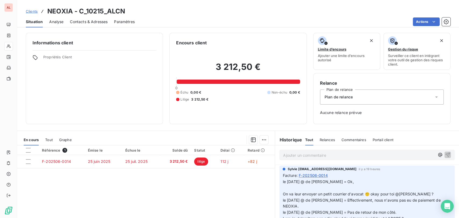
click at [294, 191] on p "﻿" at bounding box center [364, 188] width 162 height 6
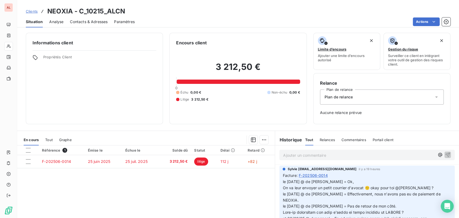
click at [283, 182] on p "le [DATE] @ de [PERSON_NAME] = Ok," at bounding box center [364, 182] width 162 height 6
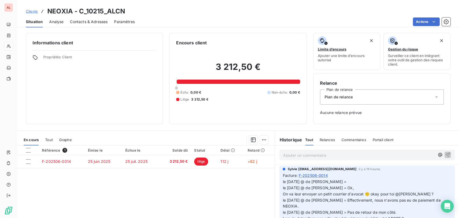
click at [335, 179] on p "le [DATE] @ de [PERSON_NAME] = le [DATE] @ de [PERSON_NAME] = Ok," at bounding box center [364, 185] width 162 height 12
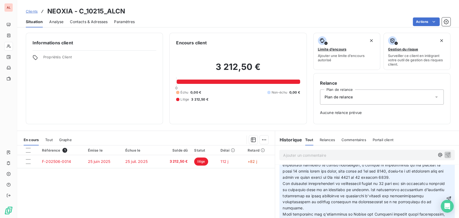
scroll to position [229, 0]
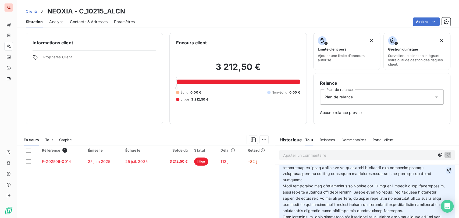
click at [447, 173] on icon "button" at bounding box center [449, 170] width 5 height 5
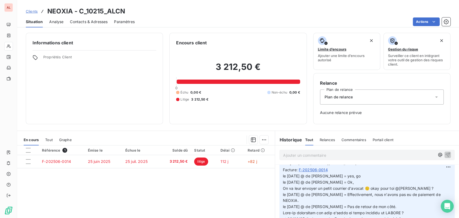
scroll to position [0, 0]
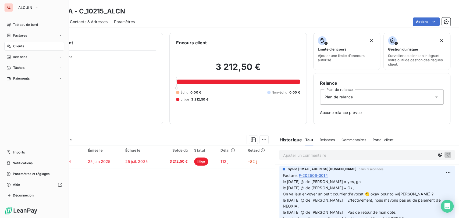
click at [19, 47] on span "Clients" at bounding box center [18, 46] width 11 height 5
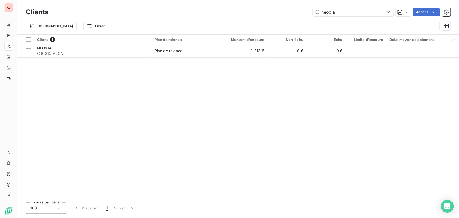
drag, startPoint x: 338, startPoint y: 13, endPoint x: 288, endPoint y: 18, distance: 49.4
click at [289, 18] on div "Clients neoxia Actions Trier Filtrer" at bounding box center [238, 20] width 425 height 28
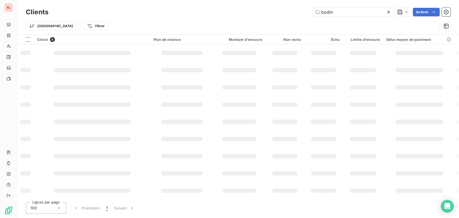
type input "bodin"
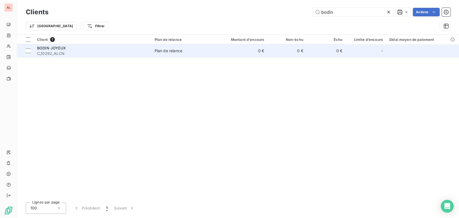
click at [47, 50] on span "BODIN JOYEUX" at bounding box center [51, 48] width 29 height 5
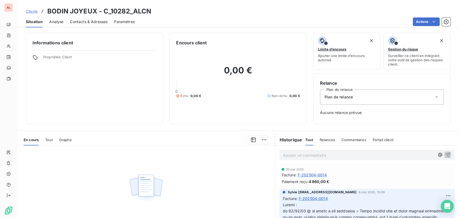
click at [297, 155] on p "Ajouter un commentaire ﻿" at bounding box center [359, 155] width 152 height 7
click at [348, 155] on p "le [DATE] @ de [PERSON_NAME] =" at bounding box center [359, 155] width 152 height 6
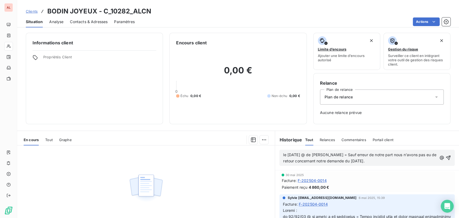
click at [283, 155] on span "le [DATE] @ de [PERSON_NAME] = Sauf erreur de notre part nous n'avons pas eu de…" at bounding box center [360, 158] width 154 height 11
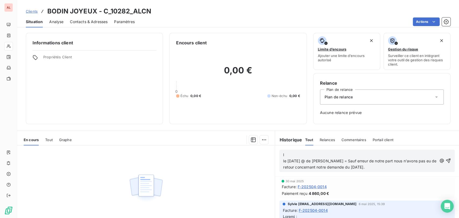
click at [286, 154] on p "l le [DATE] @ de [PERSON_NAME] = Sauf erreur de notre part nous n'avons pas eu …" at bounding box center [360, 161] width 154 height 19
click at [368, 153] on p "le [DATE] @ de [PERSON_NAME] à [PERSON_NAME] = le [DATE] @ de [PERSON_NAME] = S…" at bounding box center [360, 161] width 154 height 19
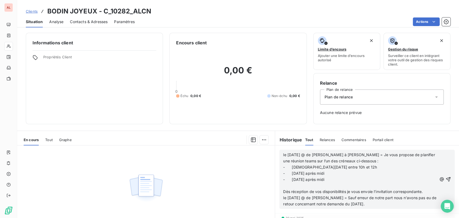
click at [292, 182] on p "- [DATE] après midi" at bounding box center [360, 180] width 154 height 6
click at [285, 185] on p "﻿" at bounding box center [360, 186] width 154 height 6
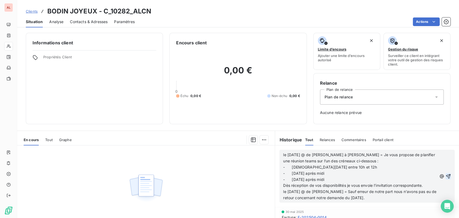
click at [446, 177] on icon "button" at bounding box center [448, 176] width 5 height 5
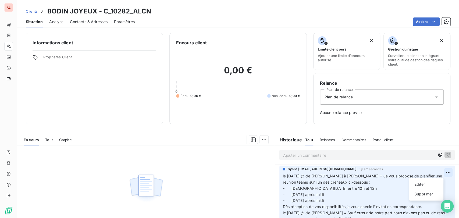
click at [439, 174] on html "AL Clients BODIN JOYEUX - C_10282_ALCN Situation Analyse Contacts & Adresses Pa…" at bounding box center [229, 109] width 459 height 218
click at [427, 183] on div "Editer" at bounding box center [426, 184] width 30 height 9
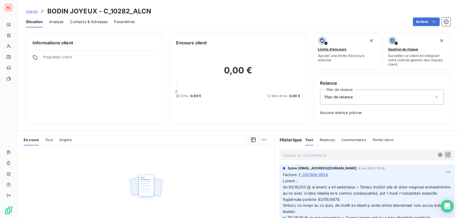
scroll to position [99, 0]
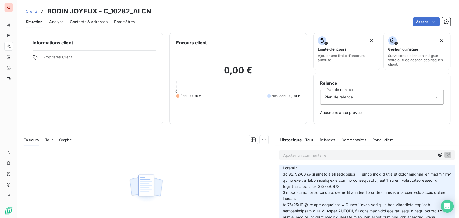
drag, startPoint x: 453, startPoint y: 200, endPoint x: 448, endPoint y: 188, distance: 12.5
click at [448, 188] on body "AL Clients BODIN JOYEUX - C_10282_ALCN Situation Analyse Contacts & Adresses Pa…" at bounding box center [229, 109] width 459 height 218
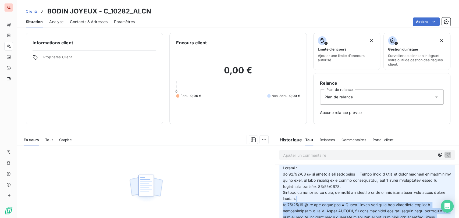
drag, startPoint x: 452, startPoint y: 200, endPoint x: 450, endPoint y: 188, distance: 12.3
click at [450, 188] on body "AL Clients BODIN JOYEUX - C_10282_ALCN Situation Analyse Contacts & Adresses Pa…" at bounding box center [229, 109] width 459 height 218
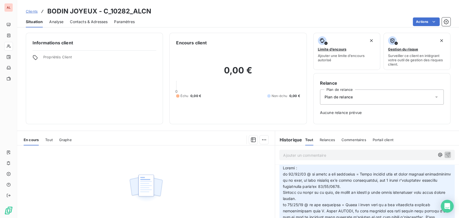
click at [449, 179] on div "Sylvie [EMAIL_ADDRESS][DOMAIN_NAME] [DATE] 15:39 Facture : F-202504-0014" at bounding box center [367, 215] width 184 height 129
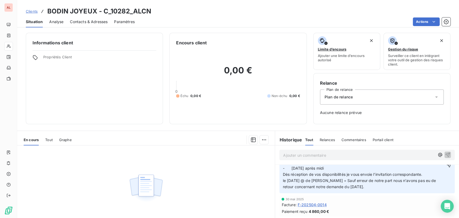
scroll to position [25, 0]
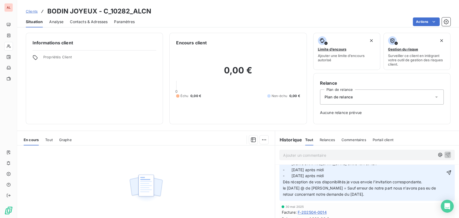
click at [373, 195] on p "le [DATE] @ de [PERSON_NAME] à [PERSON_NAME] = Je vous propose de planifier une…" at bounding box center [364, 172] width 162 height 49
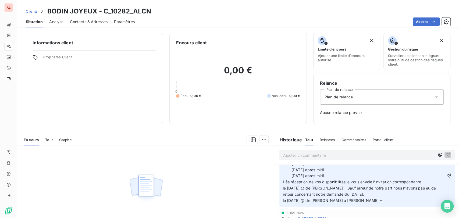
click at [363, 199] on p "le [DATE] @ de [PERSON_NAME] à [PERSON_NAME] = Je vous propose de planifier une…" at bounding box center [364, 175] width 162 height 55
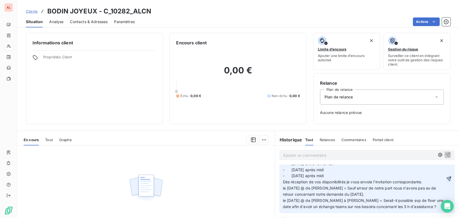
click at [442, 177] on div "Sylvie [EMAIL_ADDRESS][DOMAIN_NAME] il y a 10 secondes le [DATE] @ de [PERSON_N…" at bounding box center [366, 177] width 175 height 72
click at [447, 179] on icon "button" at bounding box center [449, 179] width 5 height 5
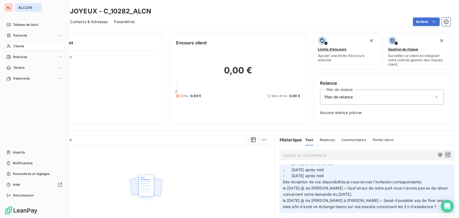
click at [32, 8] on button "ALCUIN" at bounding box center [28, 7] width 27 height 9
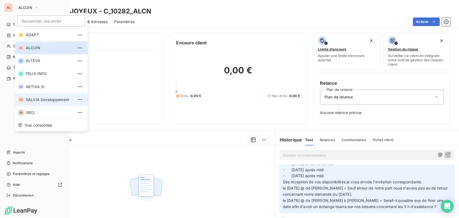
click at [32, 99] on span "SALVIA Developpement" at bounding box center [50, 99] width 48 height 5
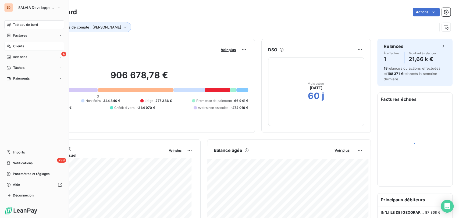
click at [13, 46] on span "Clients" at bounding box center [18, 46] width 11 height 5
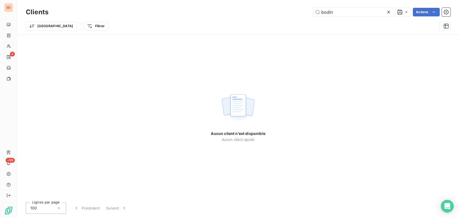
drag, startPoint x: 348, startPoint y: 13, endPoint x: 289, endPoint y: 9, distance: 59.5
click at [292, 12] on div "bodin Actions" at bounding box center [253, 12] width 396 height 9
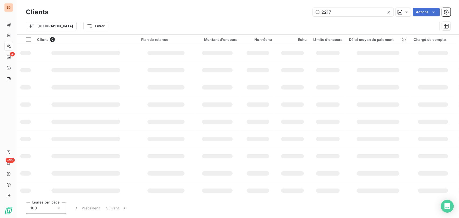
type input "2217"
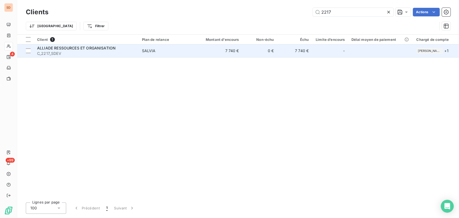
click at [48, 50] on div "ALLIADE RESSOURCES ET ORGANISATION" at bounding box center [86, 47] width 98 height 5
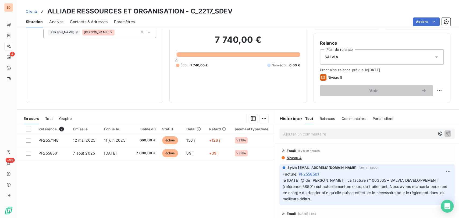
scroll to position [30, 0]
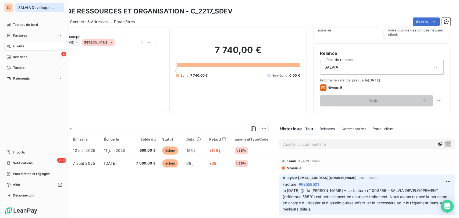
click at [59, 9] on icon "button" at bounding box center [58, 7] width 4 height 5
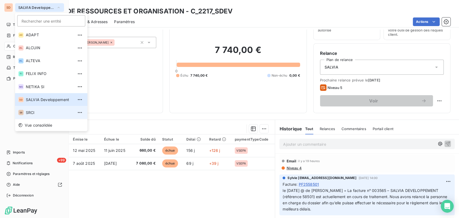
click at [38, 113] on span "SRCI" at bounding box center [50, 112] width 48 height 5
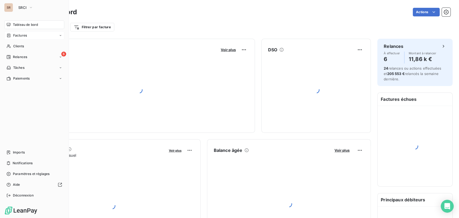
click at [20, 35] on span "Factures" at bounding box center [20, 35] width 14 height 5
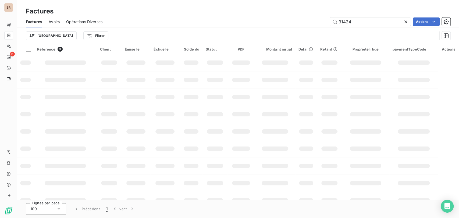
drag, startPoint x: 348, startPoint y: 23, endPoint x: 313, endPoint y: 27, distance: 34.6
click at [313, 27] on div "Factures Avoirs Opérations Diverses 31424 Actions" at bounding box center [238, 21] width 442 height 11
type input "31799"
click at [352, 22] on input "31799" at bounding box center [370, 21] width 81 height 9
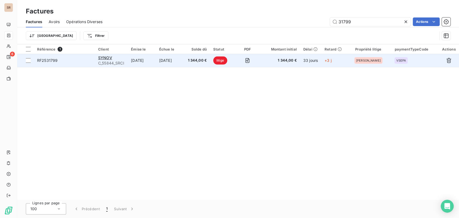
click at [52, 60] on span "RF2531799" at bounding box center [47, 60] width 20 height 5
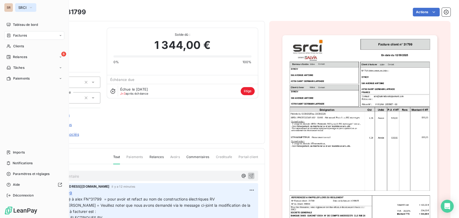
click at [29, 8] on icon "button" at bounding box center [31, 7] width 4 height 5
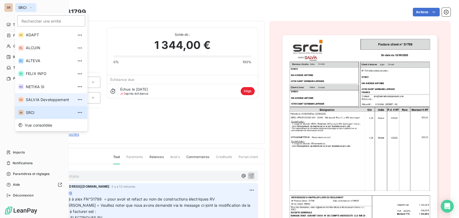
click at [33, 98] on span "SALVIA Developpement" at bounding box center [50, 99] width 48 height 5
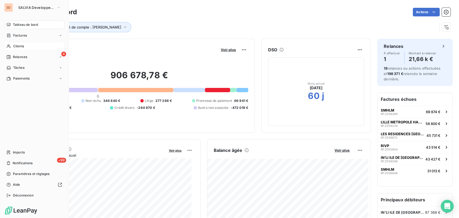
click at [17, 45] on span "Clients" at bounding box center [18, 46] width 11 height 5
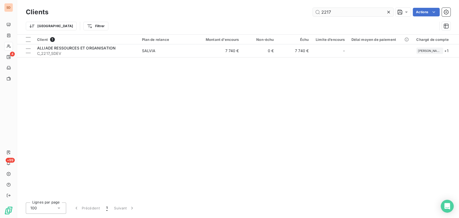
drag, startPoint x: 334, startPoint y: 12, endPoint x: 327, endPoint y: 12, distance: 6.7
click at [327, 12] on input "2217" at bounding box center [353, 12] width 81 height 9
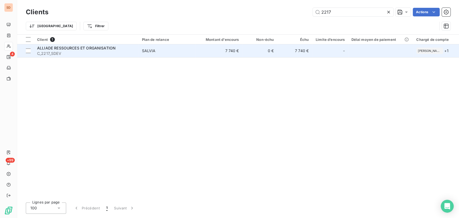
click at [44, 55] on span "C_2217_SDEV" at bounding box center [86, 53] width 98 height 5
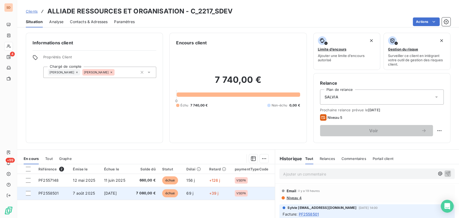
click at [51, 191] on span "PF2558501" at bounding box center [48, 193] width 20 height 5
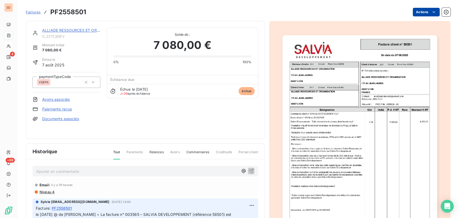
click at [415, 13] on html "SD 4 +99 Factures PF2558501 Actions ALLIADE RESSOURCES ET ORGANISATION C_2217_S…" at bounding box center [229, 109] width 459 height 218
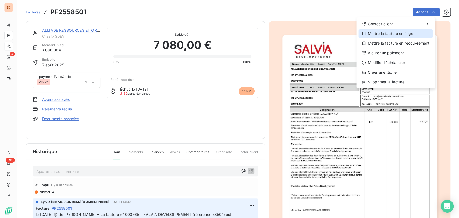
click at [394, 37] on div "Mettre la facture en litige" at bounding box center [396, 33] width 74 height 9
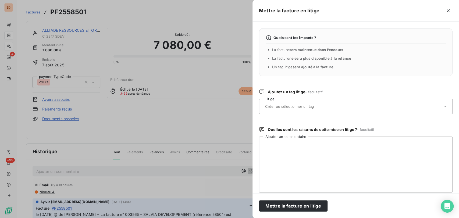
click at [444, 107] on icon at bounding box center [445, 106] width 3 height 1
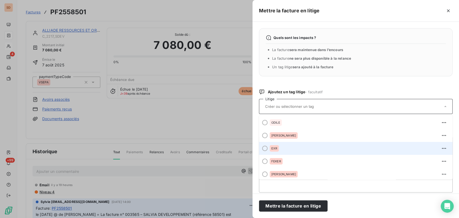
click at [265, 148] on div at bounding box center [264, 148] width 5 height 5
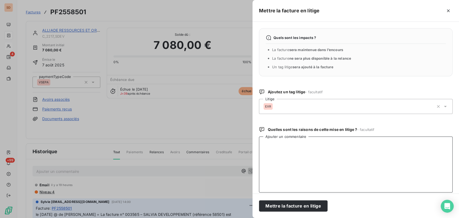
click at [267, 150] on textarea "Ajouter un commentaire" at bounding box center [356, 165] width 194 height 56
type textarea "AN°59399"
click at [295, 204] on button "Mettre la facture en litige" at bounding box center [293, 205] width 69 height 11
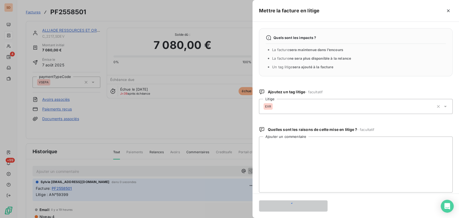
click at [54, 31] on div at bounding box center [229, 109] width 459 height 218
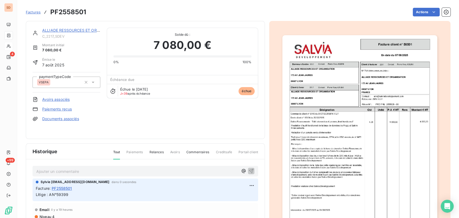
click at [73, 30] on link "ALLIADE RESSOURCES ET ORGANISATION" at bounding box center [81, 30] width 79 height 5
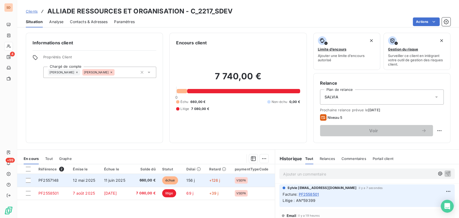
click at [54, 180] on span "PF2557148" at bounding box center [48, 180] width 20 height 5
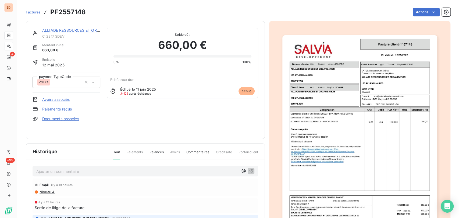
click at [46, 168] on p "Ajouter un commentaire ﻿" at bounding box center [137, 171] width 202 height 7
click at [95, 168] on p "le [DATE] @ de compta =" at bounding box center [137, 171] width 202 height 6
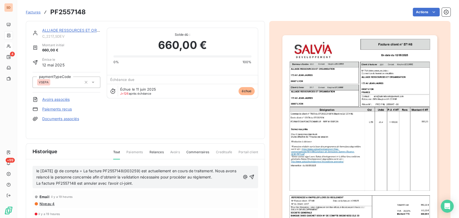
click at [76, 181] on span "La facture PF2557148 est annuler avec l’avoir ci-joint." at bounding box center [84, 183] width 97 height 5
click at [149, 180] on p "La facture PF2558501 est annuler avec l’avoir ci-joint." at bounding box center [138, 183] width 204 height 6
click at [249, 174] on icon "button" at bounding box center [251, 176] width 5 height 5
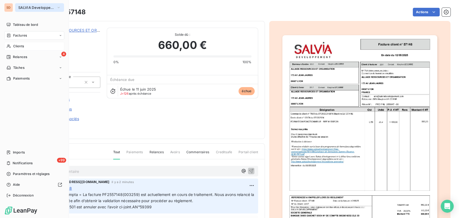
click at [59, 6] on icon "button" at bounding box center [58, 7] width 4 height 5
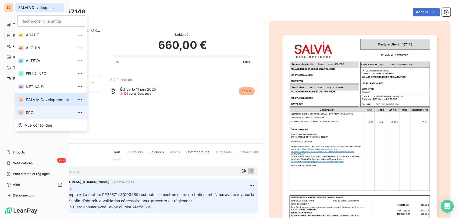
click at [29, 113] on span "SRCI" at bounding box center [50, 112] width 48 height 5
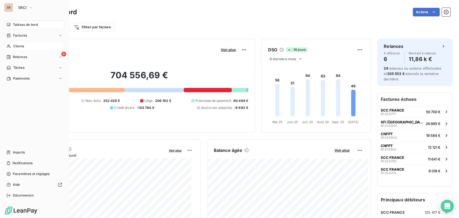
click at [13, 46] on div "Clients" at bounding box center [34, 46] width 60 height 9
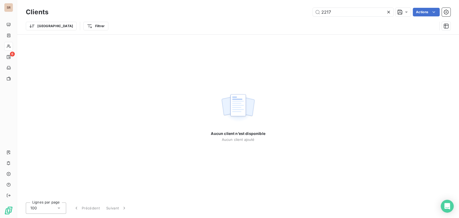
drag, startPoint x: 337, startPoint y: 10, endPoint x: 299, endPoint y: 14, distance: 37.9
click at [301, 15] on div "2217 Actions" at bounding box center [253, 12] width 396 height 9
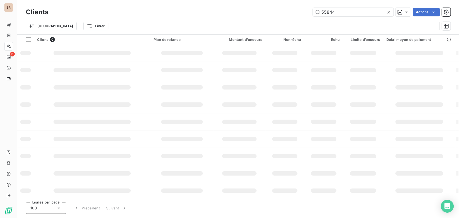
type input "55844"
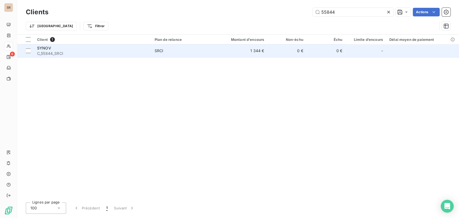
click at [43, 51] on span "C_55844_SRCI" at bounding box center [92, 53] width 111 height 5
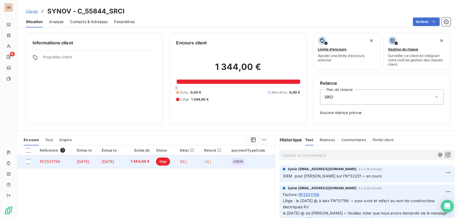
click at [45, 161] on span "RF2531799" at bounding box center [50, 161] width 20 height 5
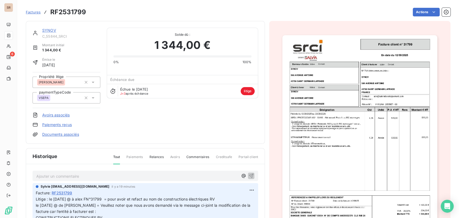
click at [93, 83] on icon at bounding box center [92, 82] width 5 height 5
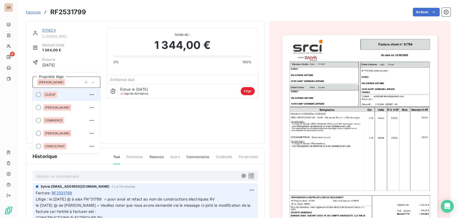
scroll to position [118, 0]
click at [38, 122] on div at bounding box center [38, 120] width 5 height 5
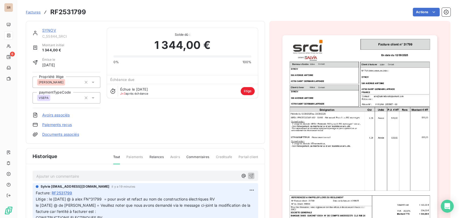
scroll to position [0, 0]
click at [94, 81] on icon at bounding box center [92, 82] width 5 height 5
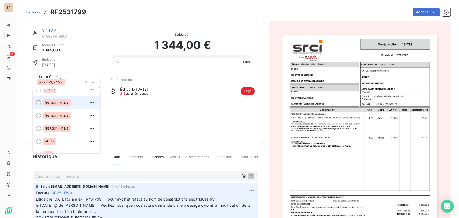
scroll to position [118, 0]
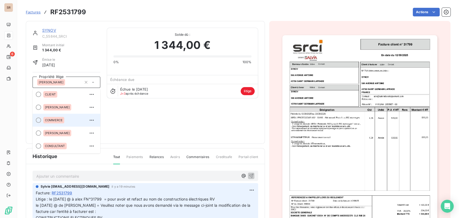
click at [38, 119] on div at bounding box center [38, 120] width 5 height 5
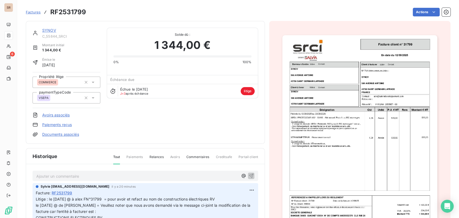
click at [51, 28] on link "SYNOV" at bounding box center [49, 30] width 14 height 5
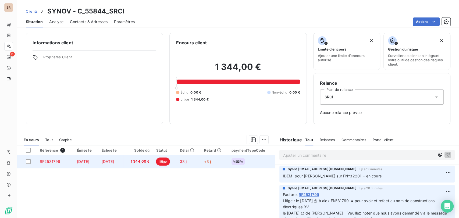
click at [54, 163] on span "RF2531799" at bounding box center [50, 161] width 20 height 5
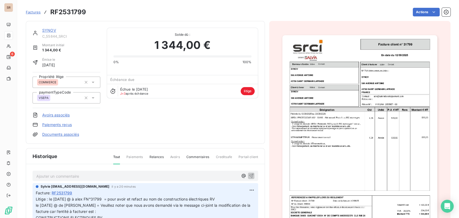
click at [48, 30] on link "SYNOV" at bounding box center [49, 30] width 14 height 5
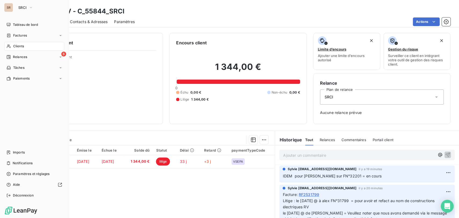
drag, startPoint x: 23, startPoint y: 46, endPoint x: 41, endPoint y: 49, distance: 18.0
click at [25, 47] on div "Clients" at bounding box center [34, 46] width 60 height 9
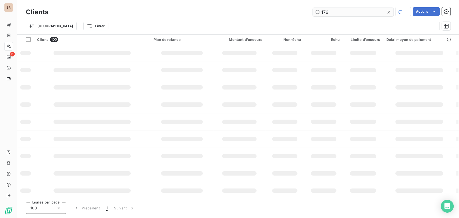
type input "176"
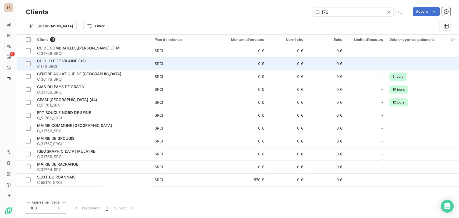
click at [59, 62] on span "CD D'ILLE ET VILAINE (35)" at bounding box center [61, 61] width 49 height 5
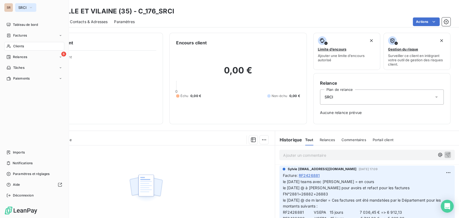
click at [30, 7] on icon "button" at bounding box center [31, 7] width 2 height 1
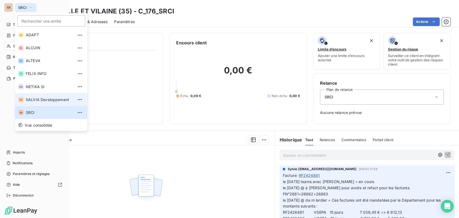
click at [30, 99] on span "SALVIA Developpement" at bounding box center [50, 99] width 48 height 5
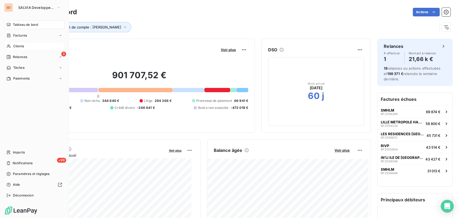
click at [15, 47] on span "Clients" at bounding box center [18, 46] width 11 height 5
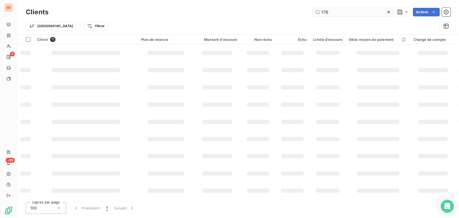
drag, startPoint x: 331, startPoint y: 11, endPoint x: 322, endPoint y: 9, distance: 9.7
click at [323, 10] on input "176" at bounding box center [353, 12] width 81 height 9
type input "1"
type input "55725"
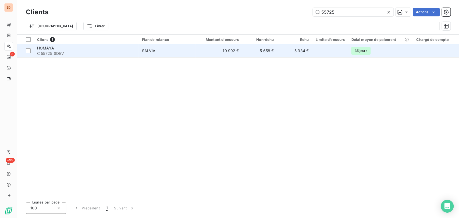
click at [45, 51] on span "C_55725_SDEV" at bounding box center [86, 53] width 98 height 5
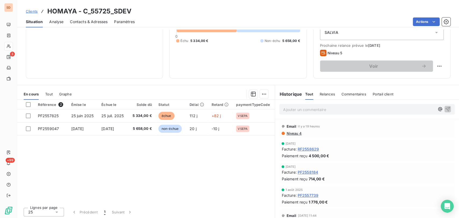
scroll to position [65, 0]
click at [81, 22] on span "Contacts & Adresses" at bounding box center [89, 21] width 38 height 5
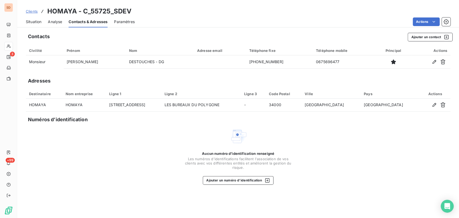
click at [31, 22] on span "Situation" at bounding box center [34, 21] width 16 height 5
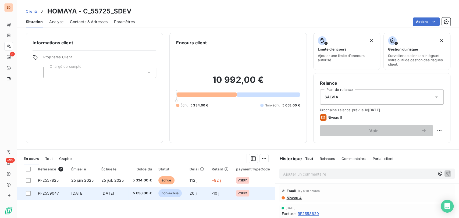
click at [52, 194] on span "PF2559047" at bounding box center [48, 193] width 21 height 5
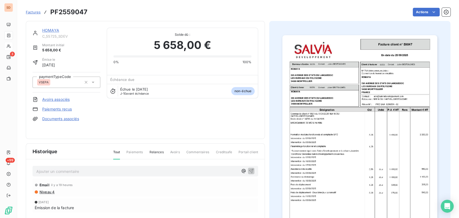
click at [325, 141] on img "button" at bounding box center [359, 144] width 155 height 219
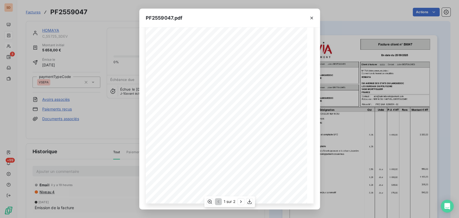
scroll to position [62, 0]
click at [239, 201] on icon "button" at bounding box center [240, 201] width 5 height 5
click at [218, 201] on icon "button" at bounding box center [217, 201] width 5 height 5
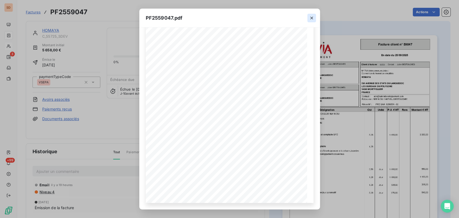
click at [311, 19] on icon "button" at bounding box center [311, 17] width 5 height 5
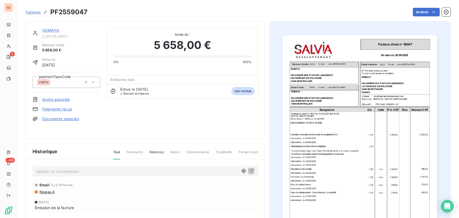
click at [51, 31] on link "HOMAYA" at bounding box center [50, 30] width 17 height 5
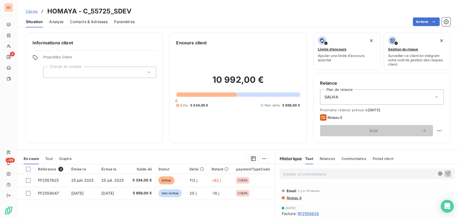
click at [86, 20] on span "Contacts & Adresses" at bounding box center [89, 21] width 38 height 5
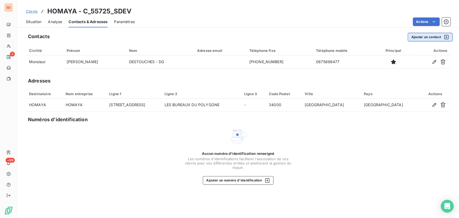
click at [420, 36] on button "Ajouter un contact" at bounding box center [430, 37] width 45 height 9
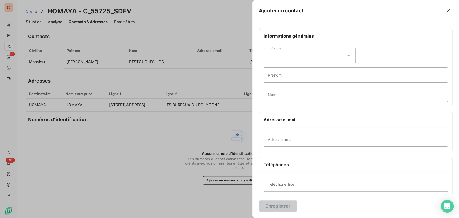
click at [346, 54] on icon at bounding box center [348, 55] width 5 height 5
click at [270, 67] on input "radio" at bounding box center [269, 68] width 5 height 5
click at [272, 74] on input "Prénom" at bounding box center [356, 75] width 185 height 15
type input "EMILIE"
click at [273, 94] on input "Nom" at bounding box center [356, 94] width 185 height 15
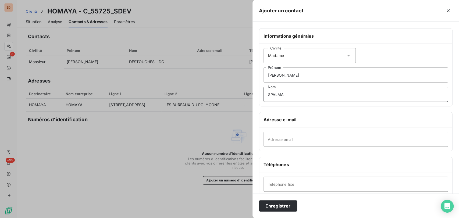
type input "SPALMA"
click at [274, 141] on input "Adresse email" at bounding box center [356, 139] width 185 height 15
type input "contact@homaya.fr"
click at [274, 183] on input "Téléphone fixe" at bounding box center [356, 184] width 185 height 15
type input "04 67 18 64 41"
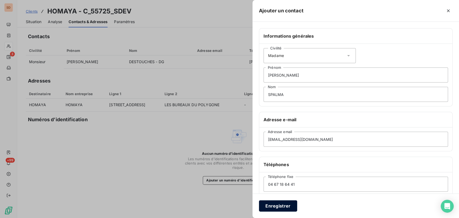
click at [282, 207] on button "Enregistrer" at bounding box center [278, 205] width 38 height 11
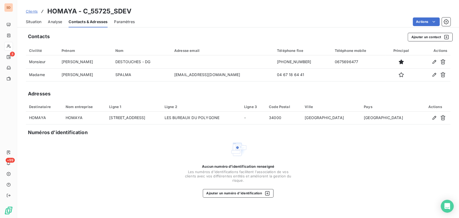
click at [33, 20] on span "Situation" at bounding box center [34, 21] width 16 height 5
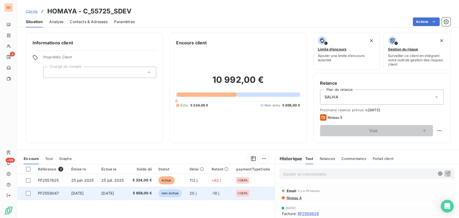
click at [50, 193] on span "PF2559047" at bounding box center [48, 193] width 21 height 5
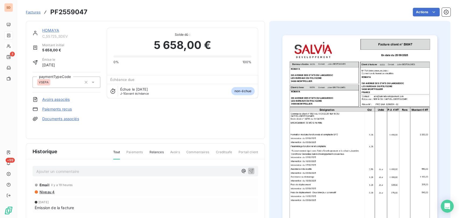
click at [339, 149] on img "button" at bounding box center [359, 144] width 155 height 219
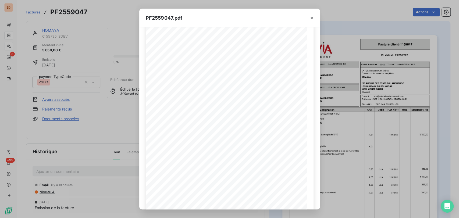
scroll to position [44, 0]
click at [311, 17] on icon "button" at bounding box center [311, 17] width 5 height 5
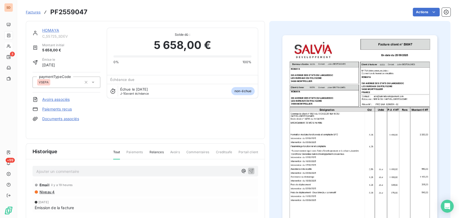
click at [335, 105] on img "button" at bounding box center [359, 144] width 155 height 219
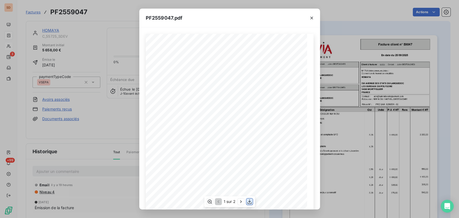
click at [250, 204] on icon "button" at bounding box center [249, 201] width 5 height 5
click at [310, 16] on icon "button" at bounding box center [311, 17] width 5 height 5
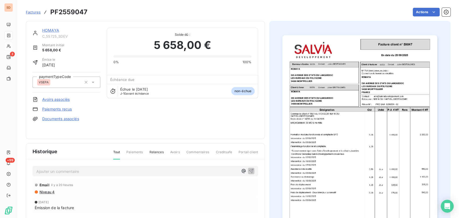
click at [56, 30] on link "HOMAYA" at bounding box center [50, 30] width 17 height 5
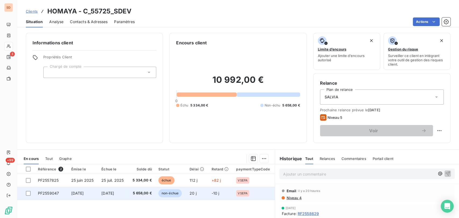
click at [44, 193] on span "PF2559047" at bounding box center [48, 193] width 21 height 5
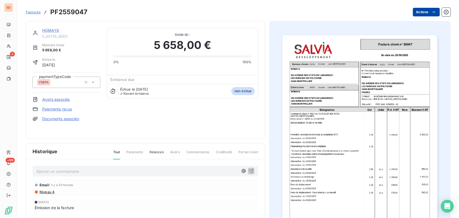
click at [420, 11] on html "SD 3 +99 Factures PF2559047 Actions HOMAYA C_55725_SDEV Montant initial 5 658,0…" at bounding box center [229, 109] width 459 height 218
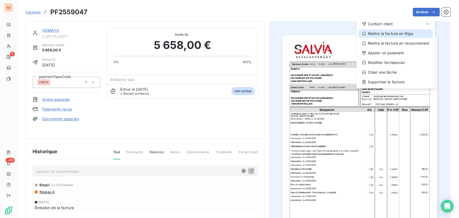
click at [400, 34] on div "Mettre la facture en litige" at bounding box center [396, 33] width 74 height 9
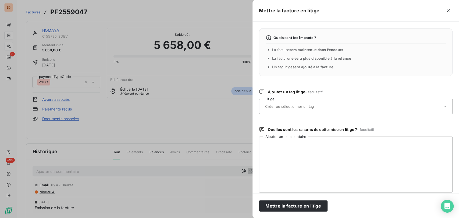
click at [443, 106] on icon at bounding box center [445, 106] width 5 height 5
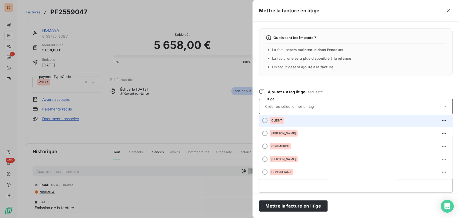
scroll to position [5, 0]
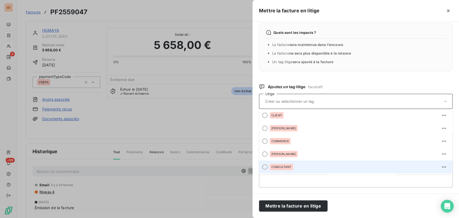
click at [265, 166] on div at bounding box center [264, 166] width 5 height 5
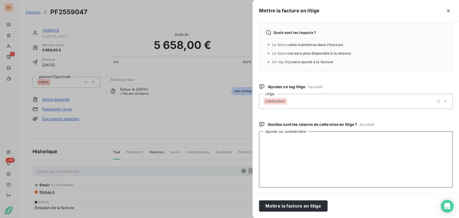
click at [275, 140] on textarea "Ajouter un commentaire" at bounding box center [356, 160] width 194 height 56
click at [357, 140] on textarea "le 15/10/25 @ à chaima + julie + laure en copie =" at bounding box center [356, 160] width 194 height 56
paste textarea "Je viens d’échanger avec Madame Spalma qui me demande un avoir sur les frais de…"
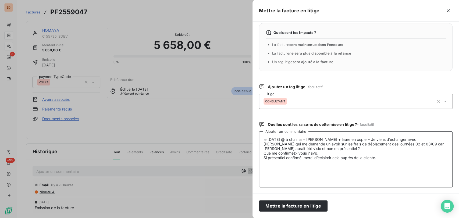
type textarea "le 15/10/25 @ à chaima + julie + laure en copie = Je viens d’échanger avec Mada…"
click at [290, 206] on button "Mettre la facture en litige" at bounding box center [293, 205] width 69 height 11
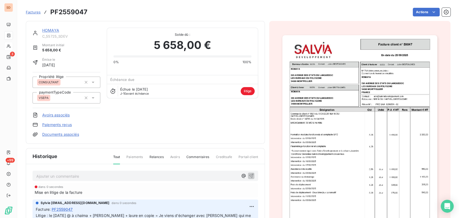
click at [54, 31] on link "HOMAYA" at bounding box center [50, 30] width 17 height 5
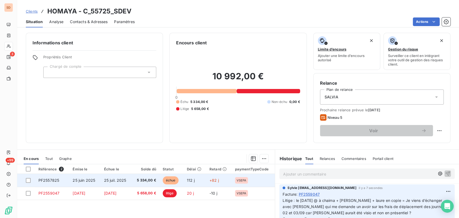
click at [50, 179] on span "PF2557825" at bounding box center [48, 180] width 21 height 5
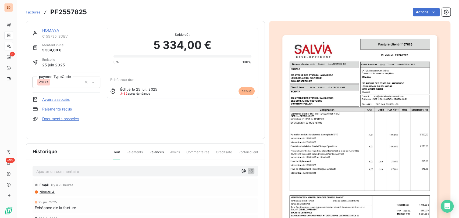
click at [62, 168] on p "Ajouter un commentaire ﻿" at bounding box center [137, 171] width 202 height 7
click at [53, 169] on span "le 15/10/125 tel avec mme spalma = facture payée" at bounding box center [81, 171] width 90 height 5
click at [250, 169] on icon "button" at bounding box center [251, 171] width 5 height 5
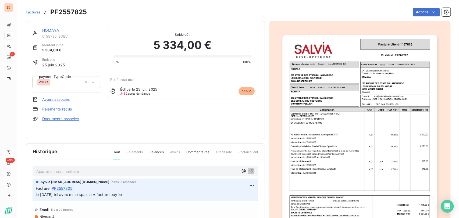
click at [52, 29] on link "HOMAYA" at bounding box center [50, 30] width 17 height 5
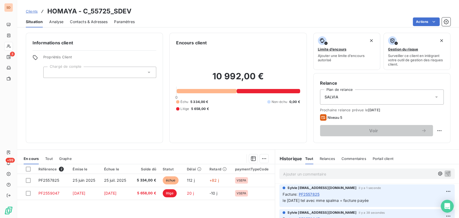
click at [84, 19] on span "Contacts & Adresses" at bounding box center [89, 21] width 38 height 5
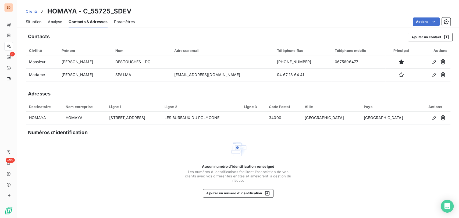
click at [33, 21] on span "Situation" at bounding box center [34, 21] width 16 height 5
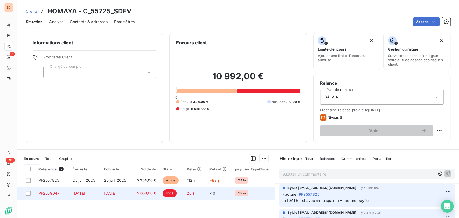
click at [54, 193] on span "PF2559047" at bounding box center [48, 193] width 21 height 5
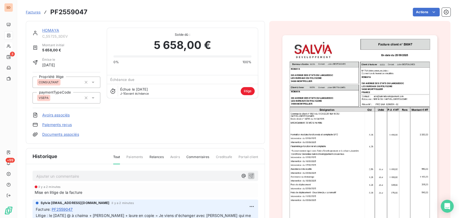
click at [57, 133] on link "Documents associés" at bounding box center [60, 134] width 37 height 5
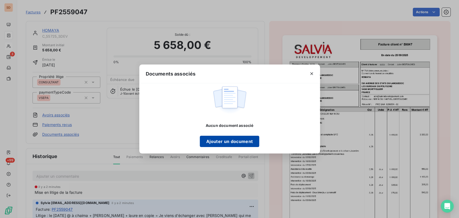
click at [213, 141] on button "Ajouter un document" at bounding box center [229, 141] width 59 height 11
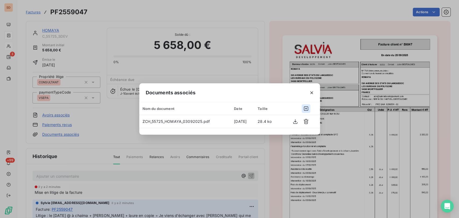
click at [306, 107] on icon "button" at bounding box center [306, 109] width 4 height 4
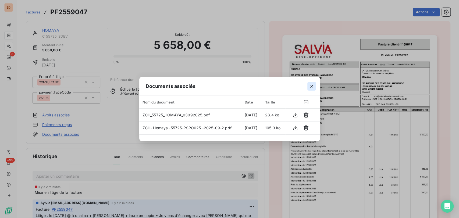
click at [312, 86] on icon "button" at bounding box center [311, 86] width 3 height 3
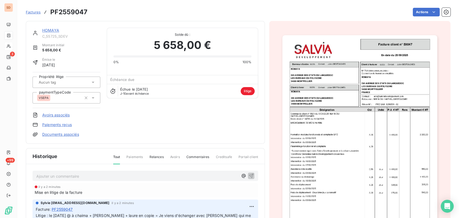
click at [51, 29] on link "HOMAYA" at bounding box center [50, 30] width 17 height 5
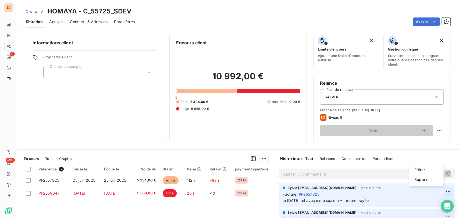
click at [437, 192] on html "SD 3 +99 Clients HOMAYA - C_55725_SDEV Situation Analyse Contacts & Adresses Pa…" at bounding box center [229, 109] width 459 height 218
click at [417, 167] on div "Editer" at bounding box center [426, 170] width 30 height 9
click at [369, 201] on span "le 15/10/25 tel avec mme spalma = facture payée" at bounding box center [326, 200] width 86 height 5
click at [446, 199] on icon "button" at bounding box center [448, 200] width 5 height 5
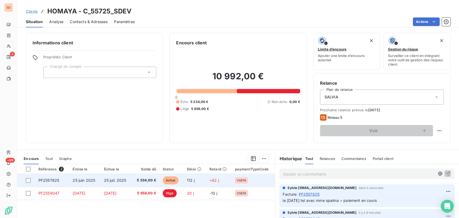
click at [53, 176] on td "PF2557825" at bounding box center [52, 180] width 34 height 13
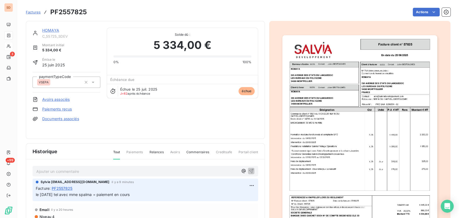
click at [50, 31] on link "HOMAYA" at bounding box center [50, 30] width 17 height 5
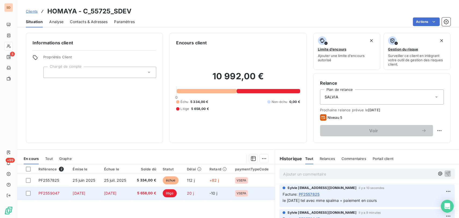
click at [48, 194] on span "PF2559047" at bounding box center [48, 193] width 21 height 5
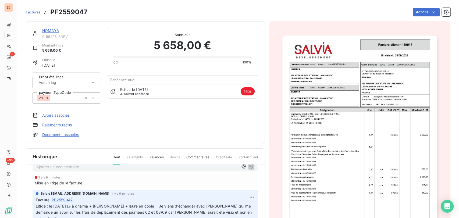
scroll to position [1, 0]
